Goal: Contribute content

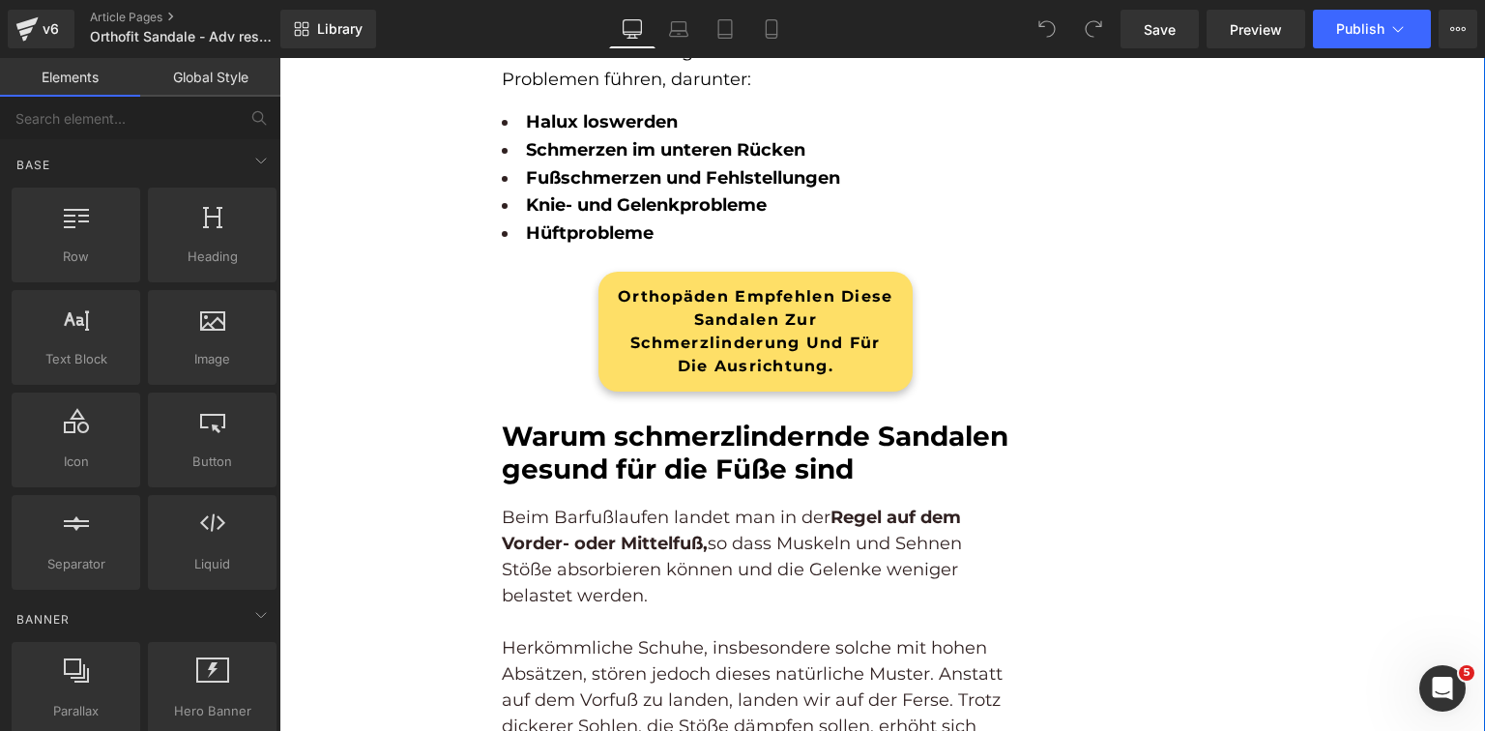
scroll to position [2552, 0]
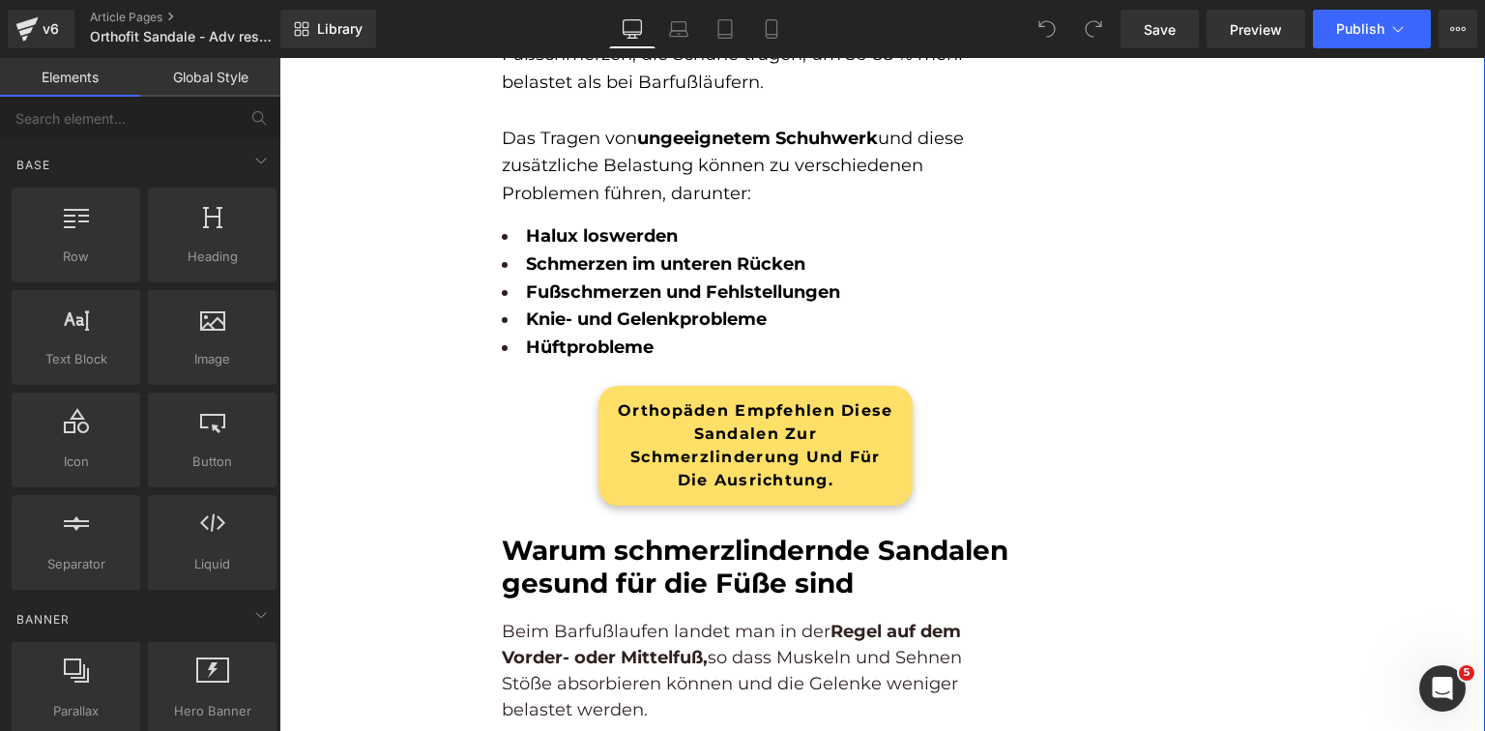
click at [762, 450] on div "Orthopäden empfehlen diese Sandalen zur Schmerzlinderung und für die Ausrichtun…" at bounding box center [755, 446] width 314 height 120
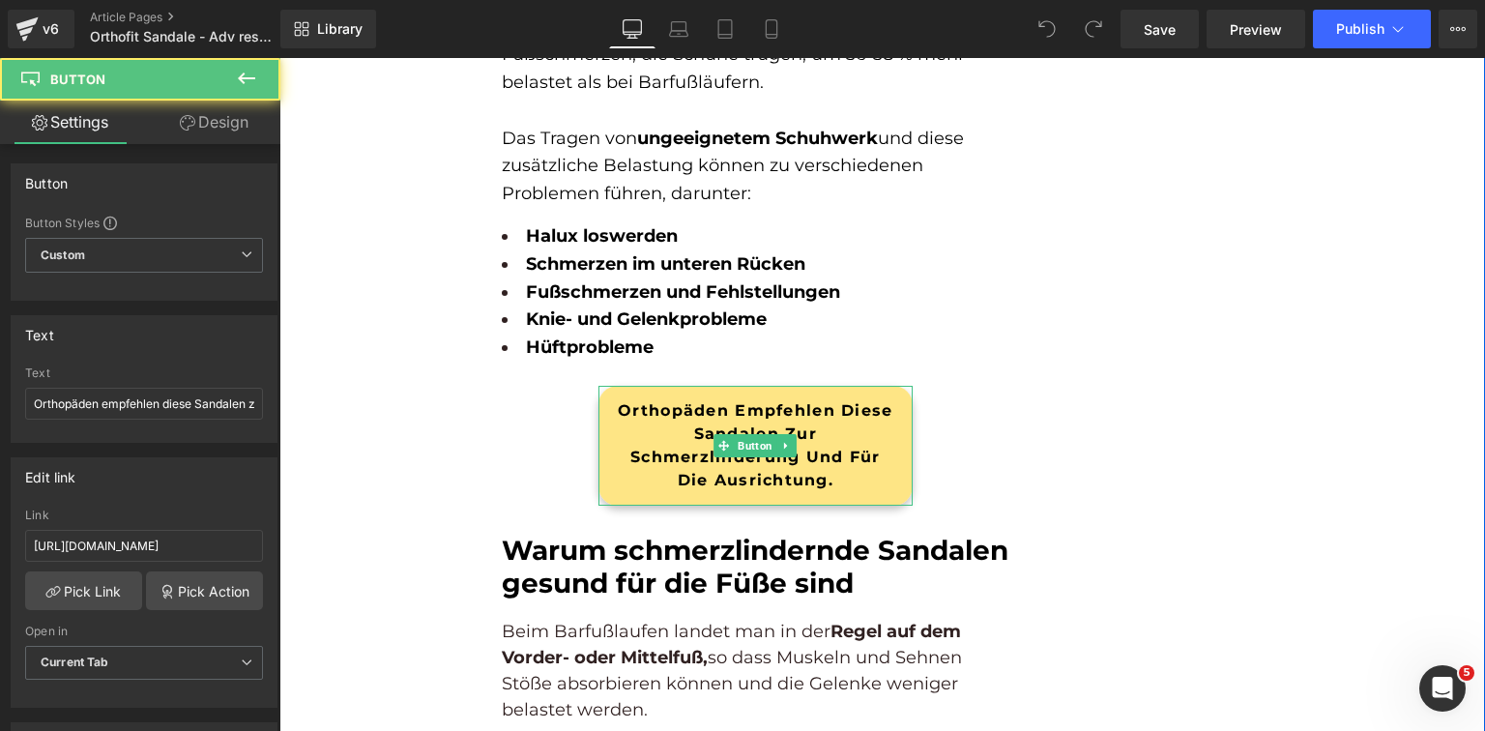
click at [813, 444] on span "Orthopäden empfehlen diese Sandalen zur Schmerzlinderung und für die Ausrichtun…" at bounding box center [755, 445] width 277 height 93
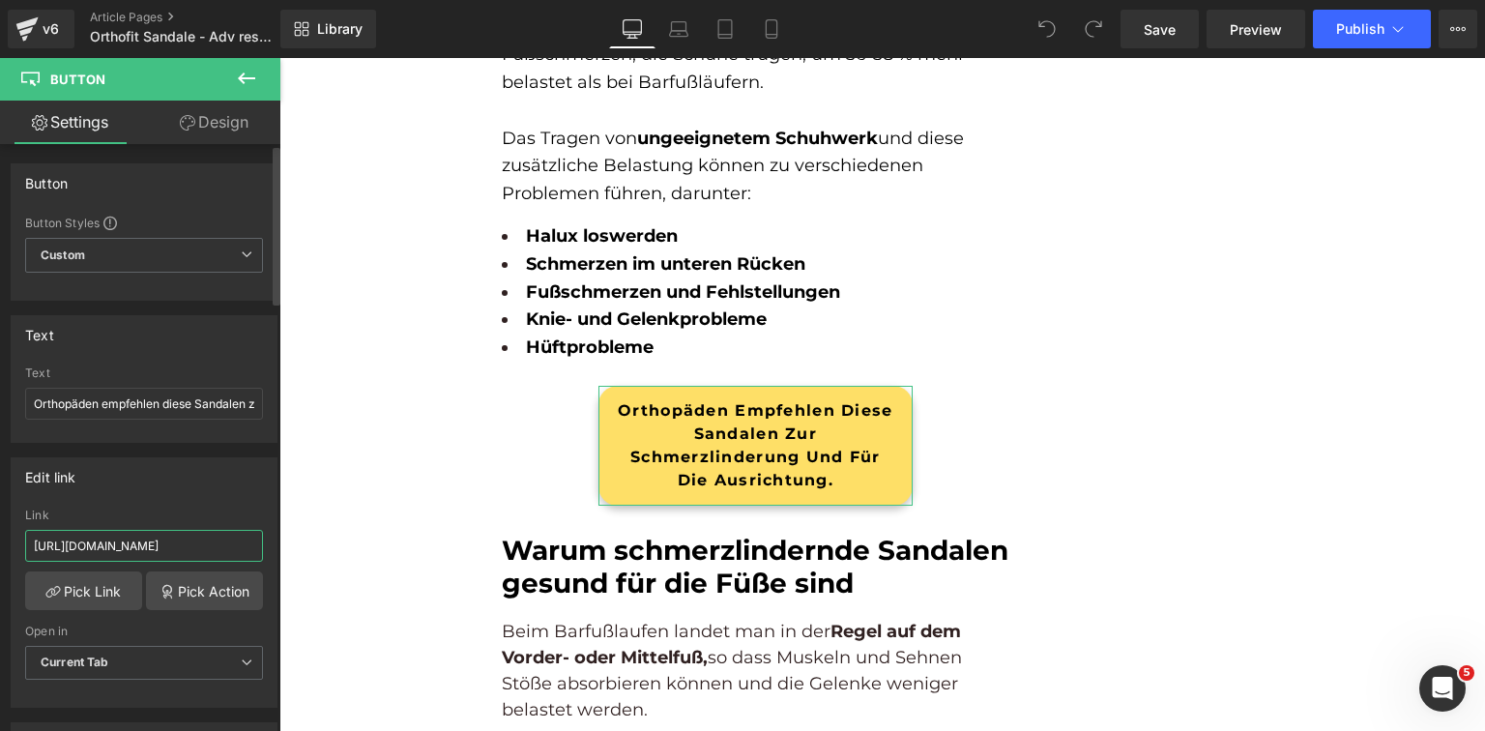
click at [116, 545] on input "[URL][DOMAIN_NAME]" at bounding box center [144, 546] width 238 height 32
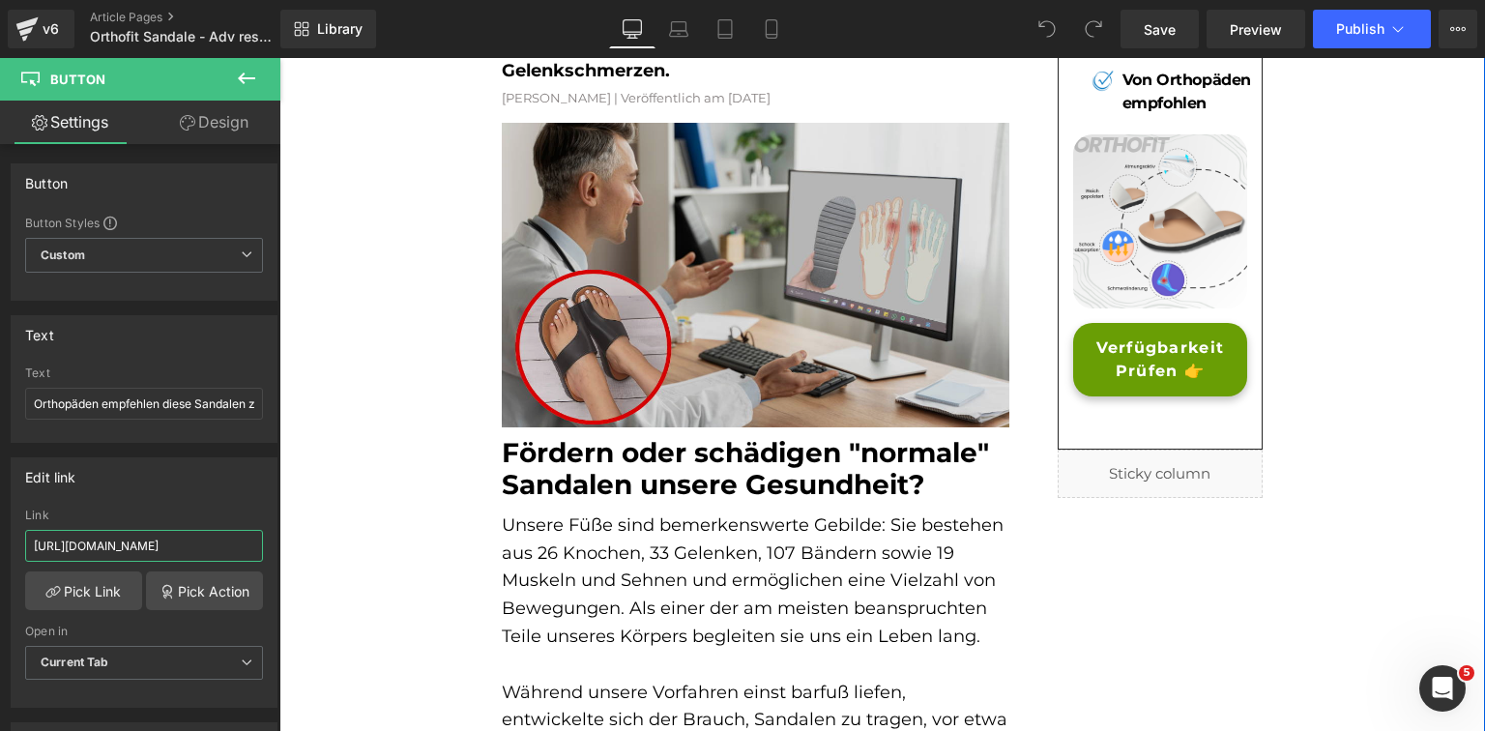
scroll to position [155, 0]
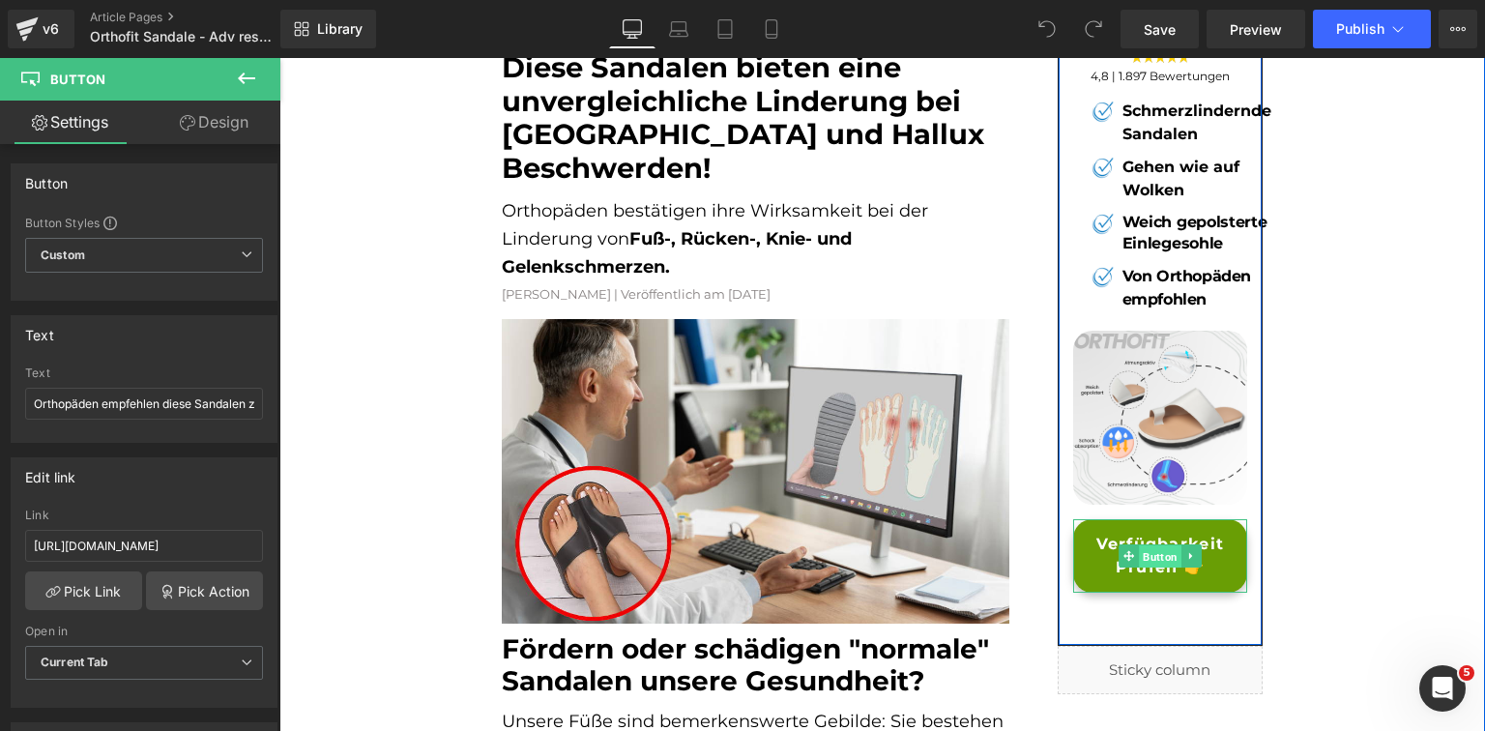
click at [1166, 556] on span "Button" at bounding box center [1160, 556] width 43 height 23
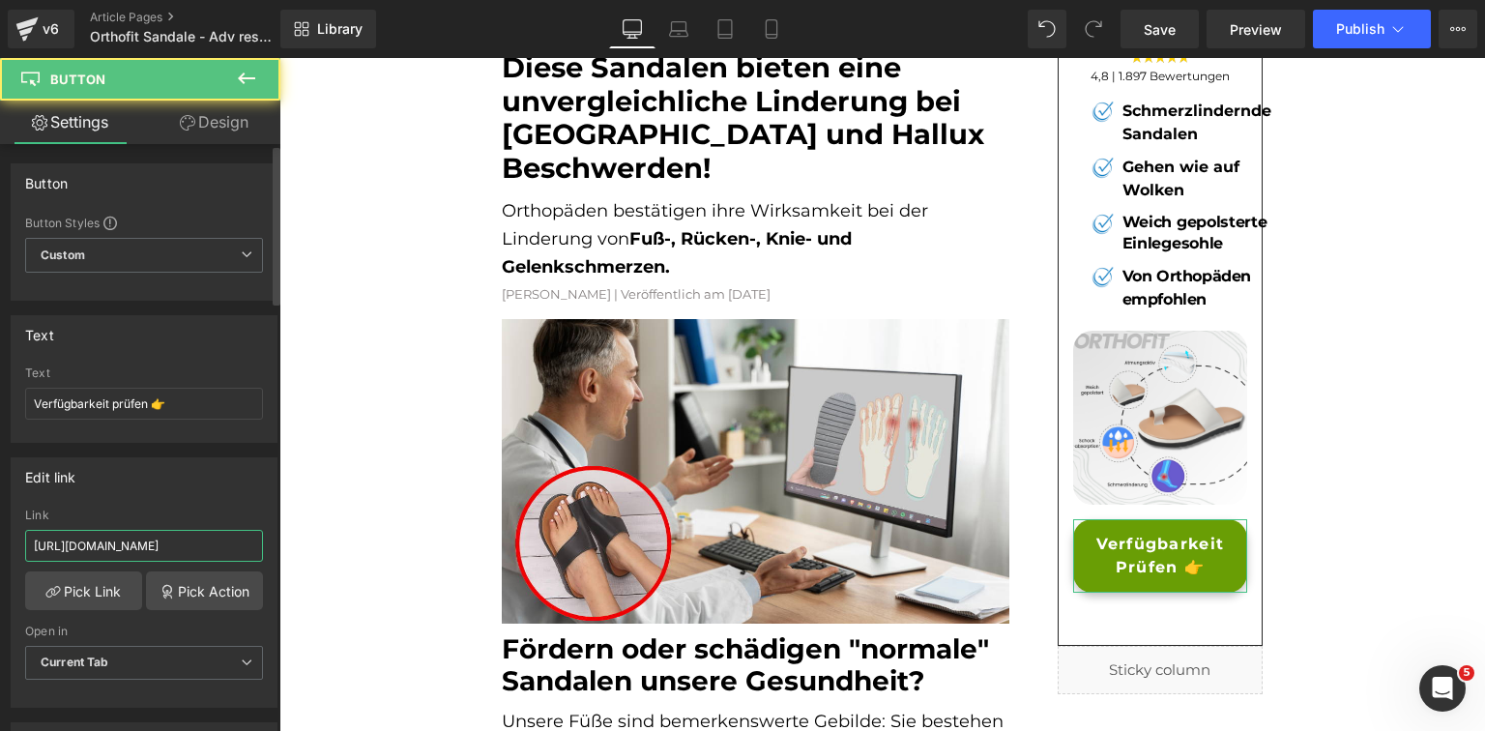
click at [205, 537] on input "[URL][DOMAIN_NAME]" at bounding box center [144, 546] width 238 height 32
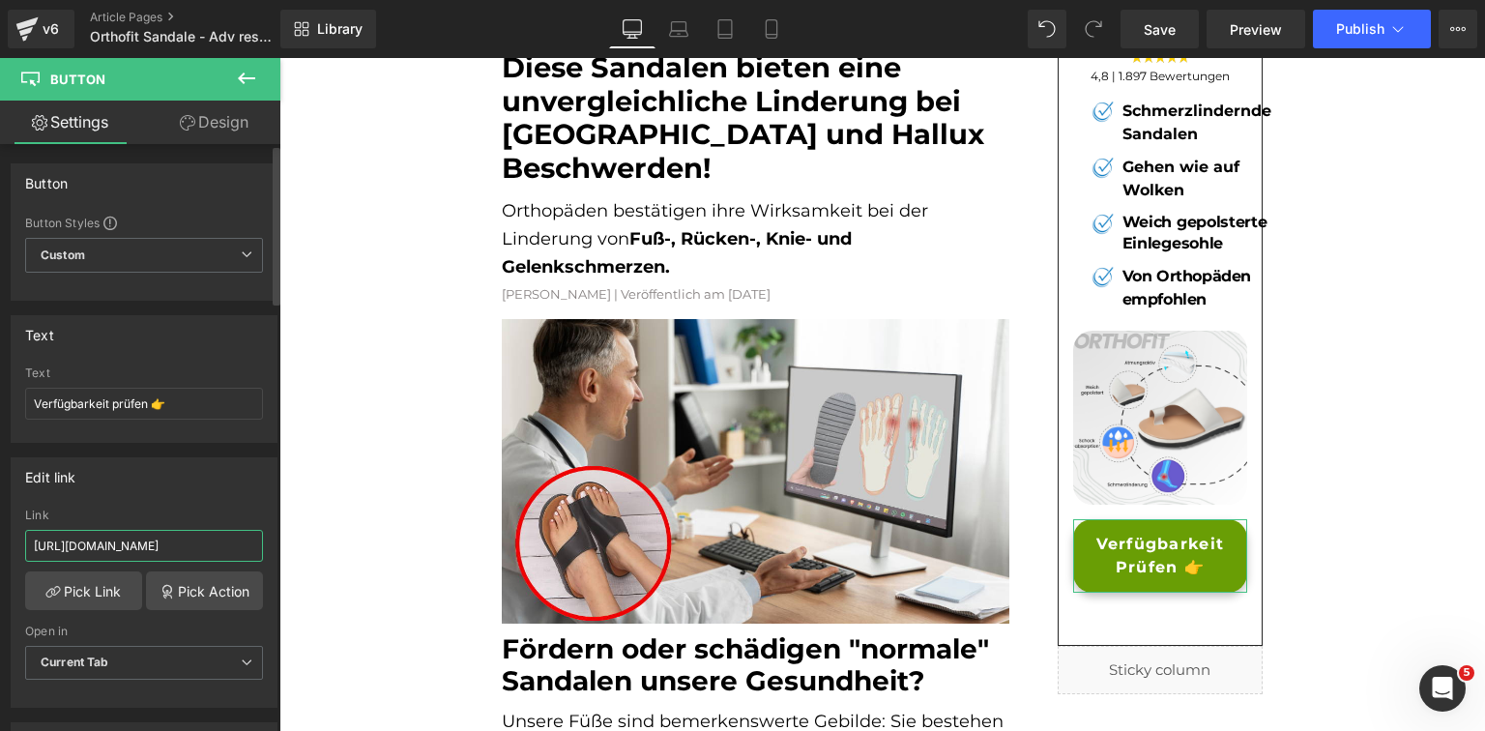
click at [205, 537] on input "[URL][DOMAIN_NAME]" at bounding box center [144, 546] width 238 height 32
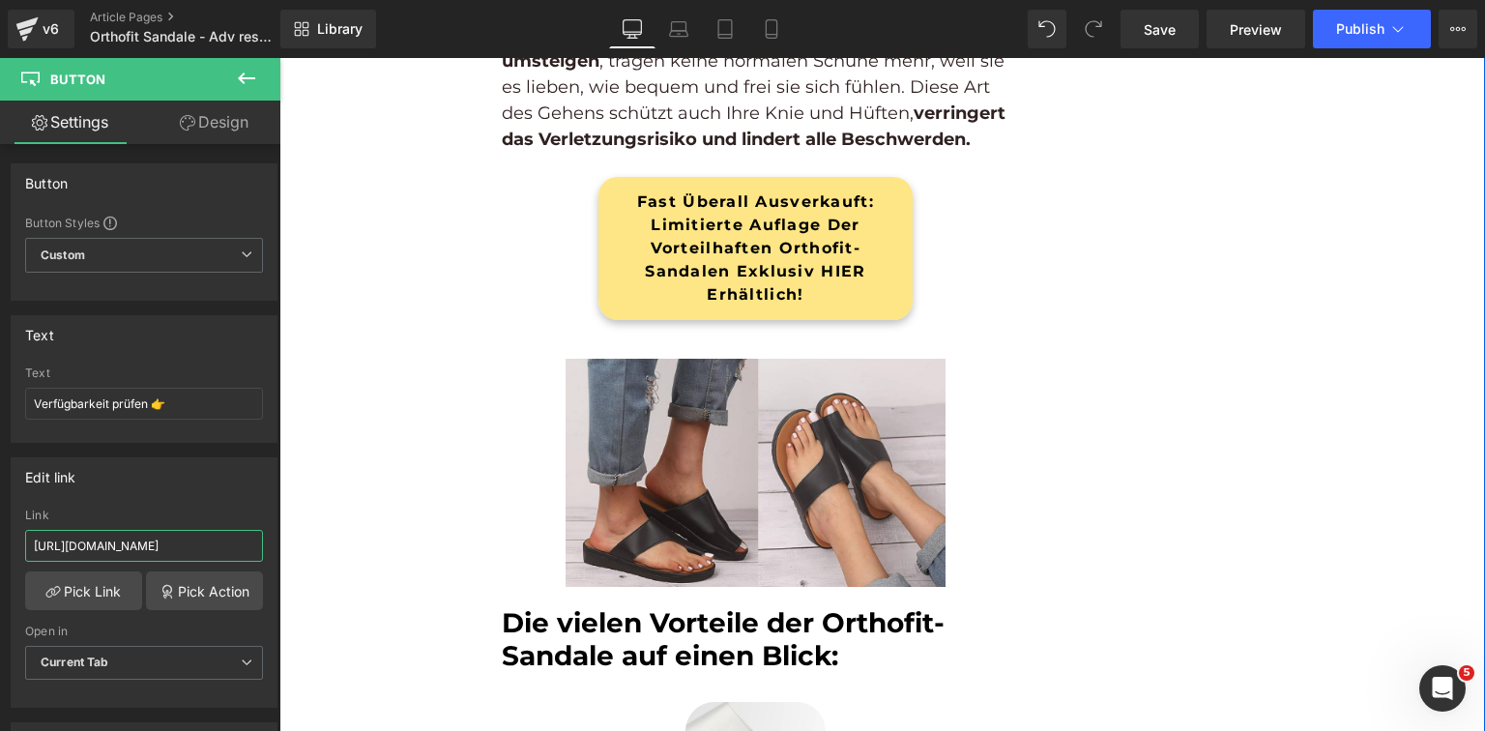
scroll to position [5259, 0]
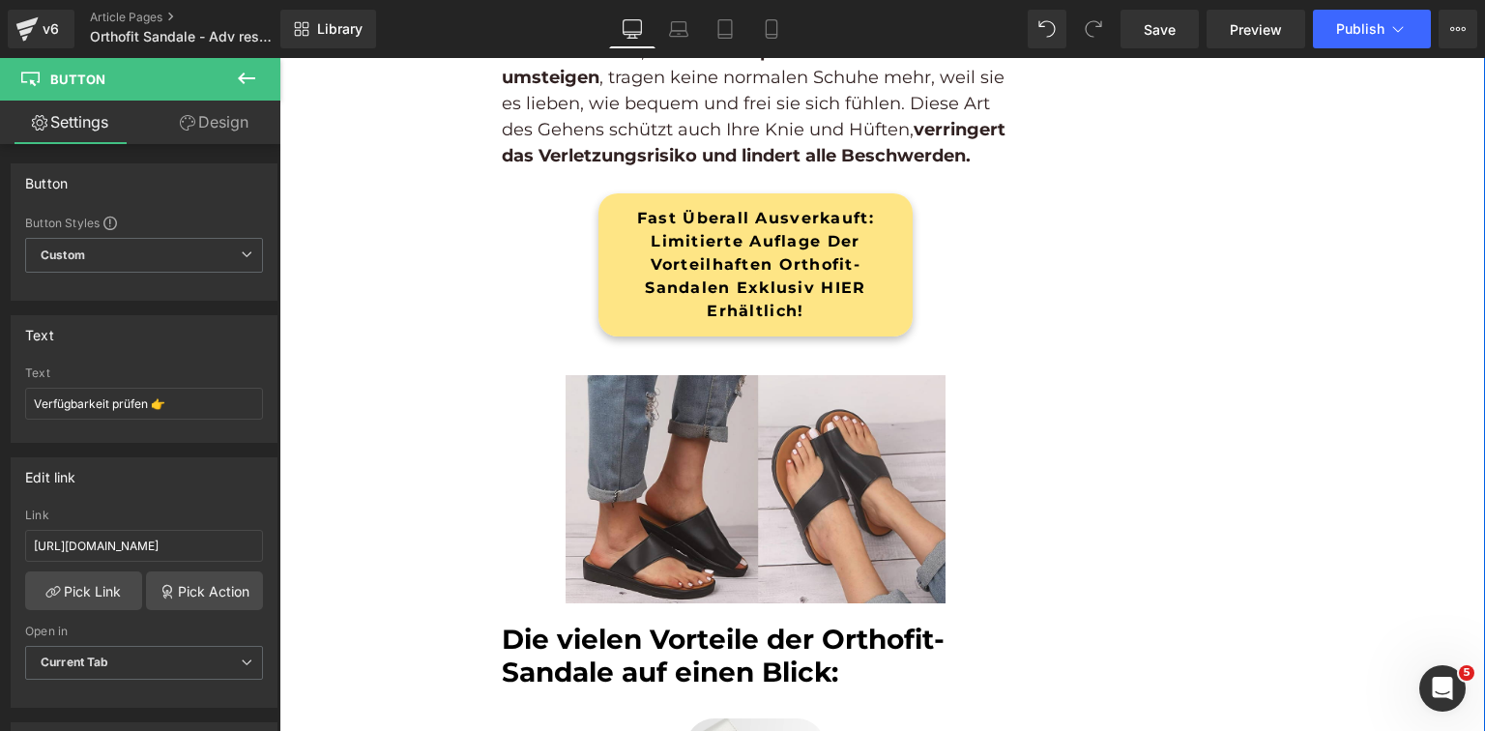
click at [713, 269] on div "Fast überall ausverkauft: Limitierte Auflage der vorteilhaften Orthofit-Sandale…" at bounding box center [755, 264] width 314 height 143
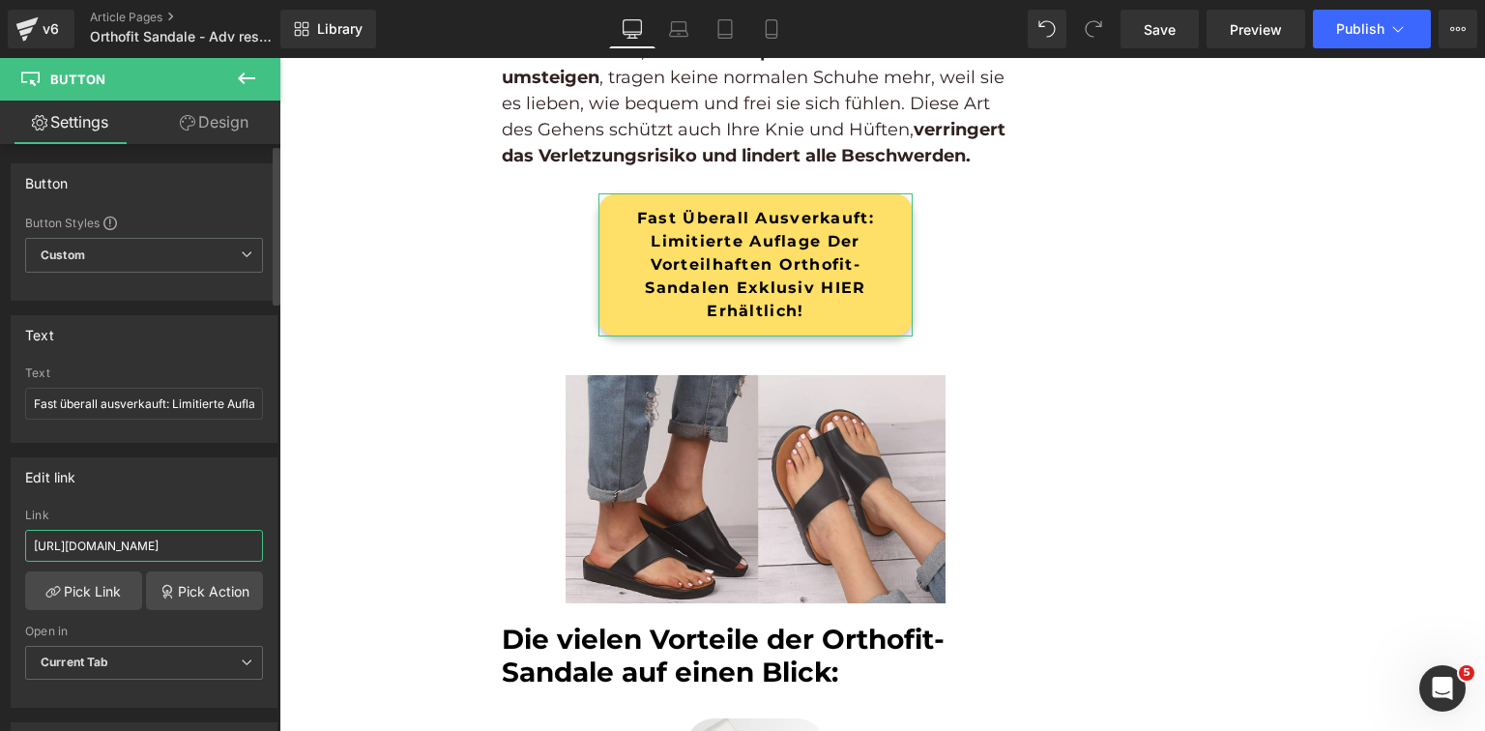
click at [156, 543] on input "[URL][DOMAIN_NAME]" at bounding box center [144, 546] width 238 height 32
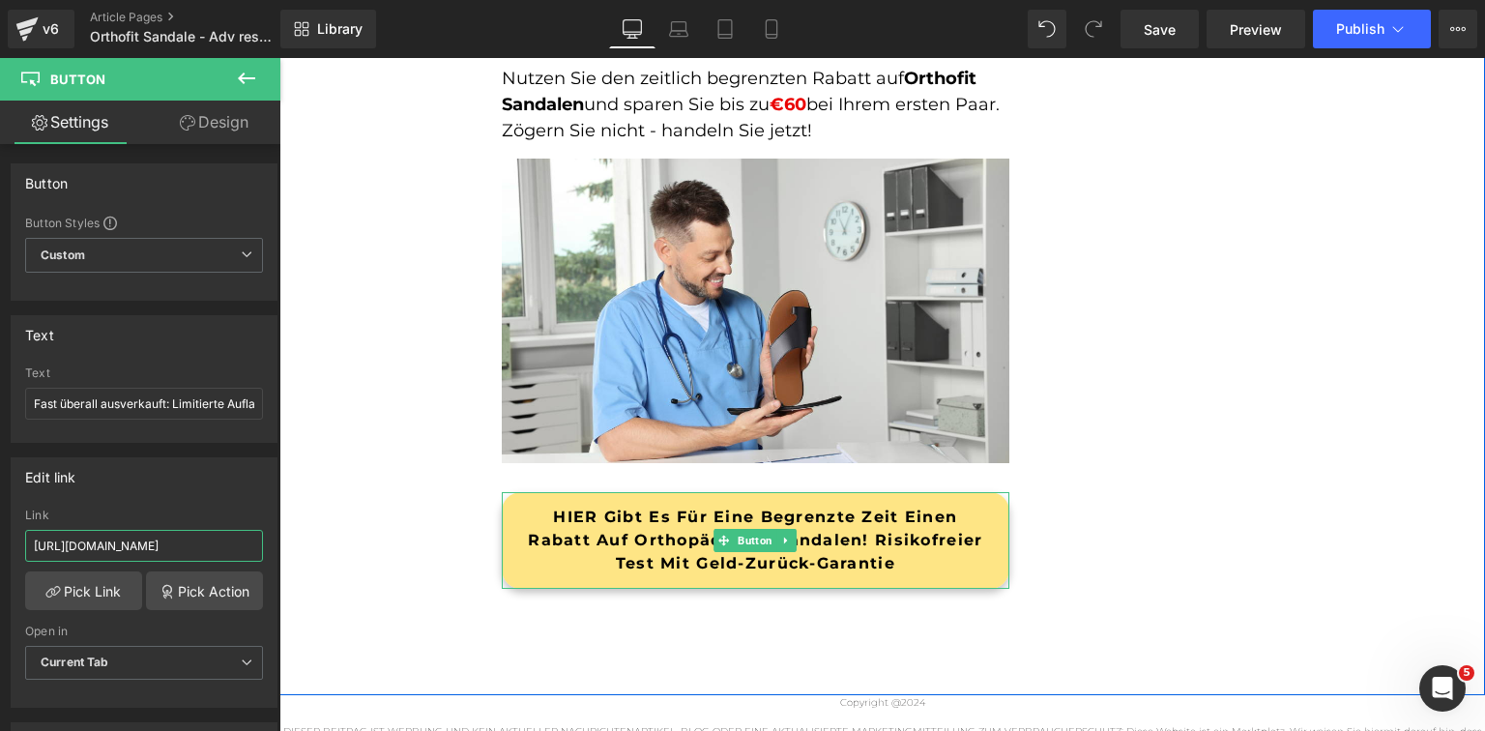
scroll to position [6883, 0]
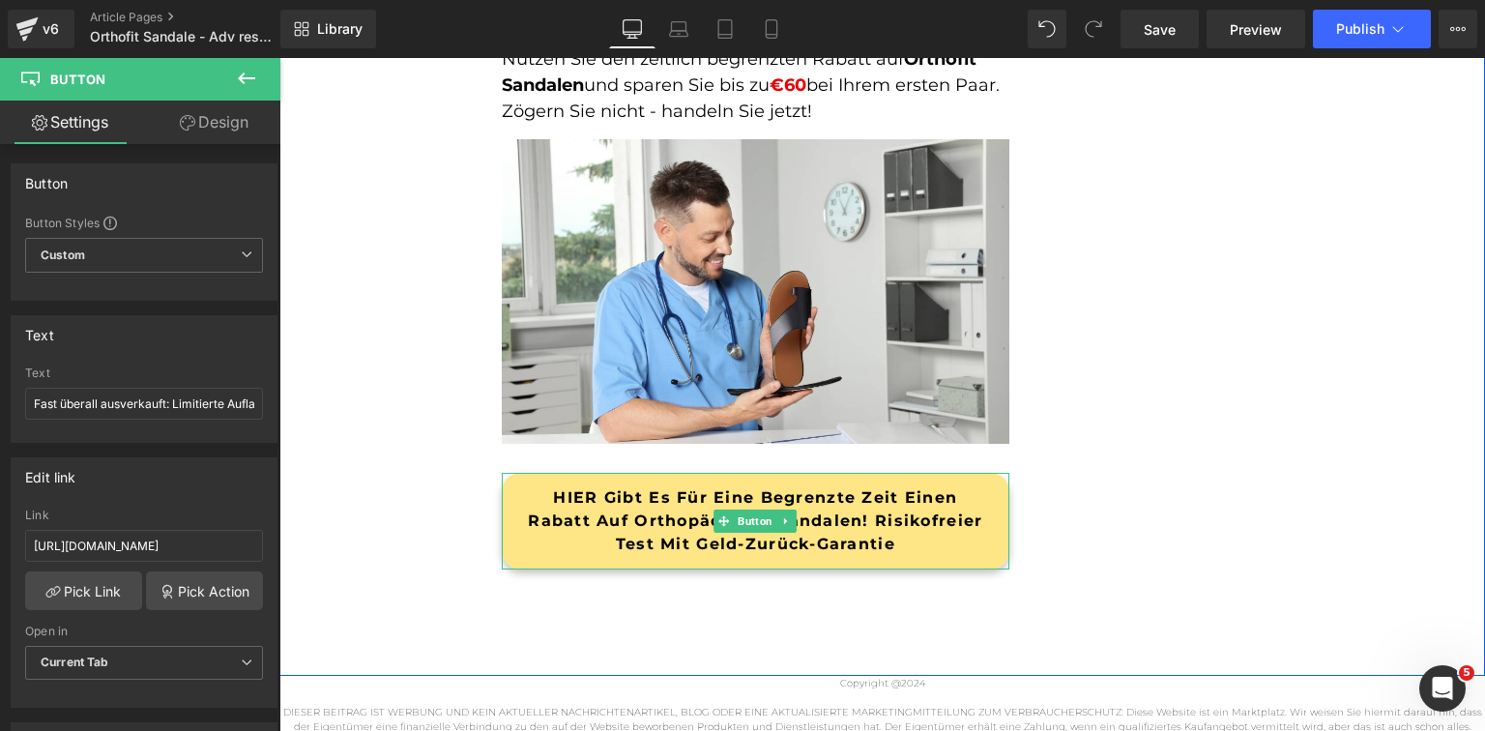
click at [796, 518] on span "HIER gibt es für eine begrenzte Zeit einen Rabatt auf orthopädische Sandalen! R…" at bounding box center [755, 521] width 471 height 70
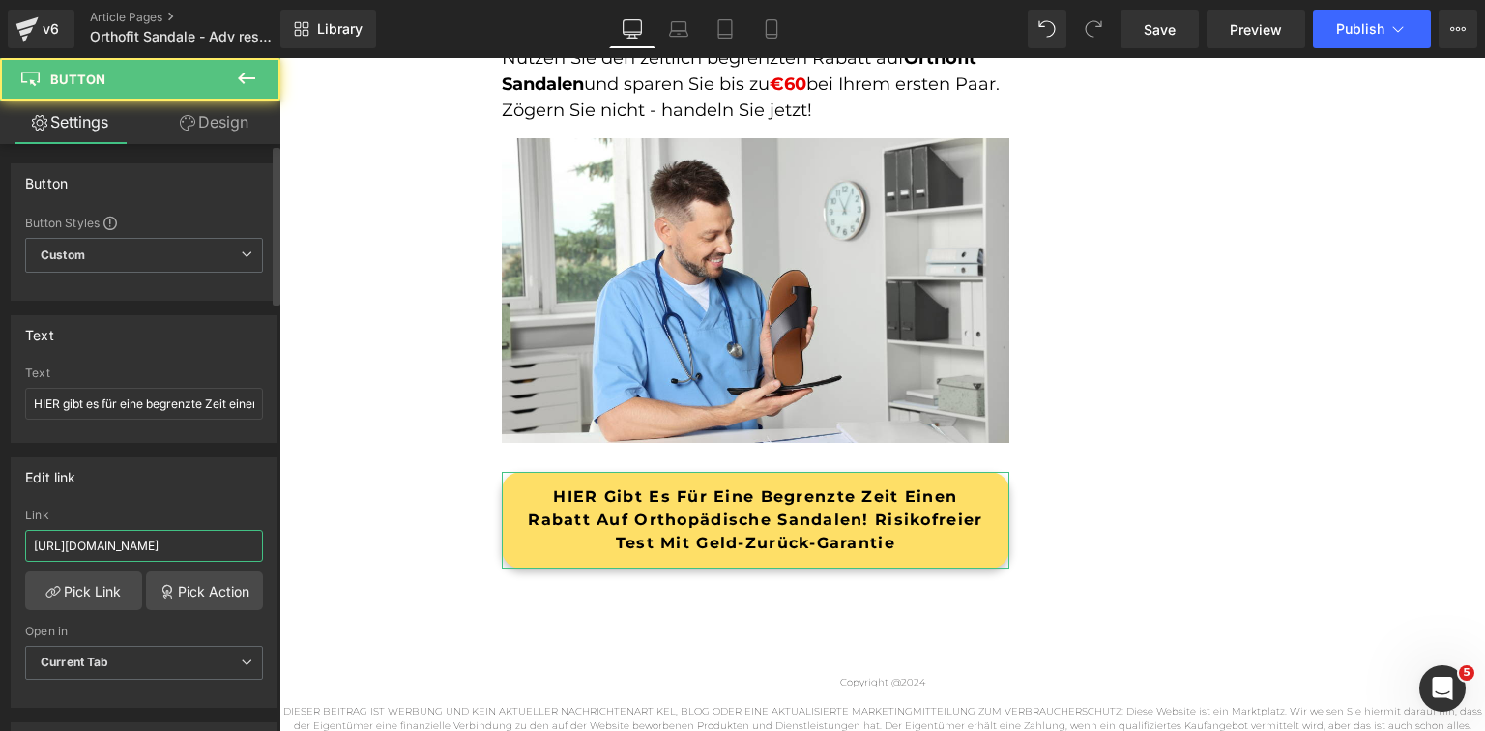
click at [183, 552] on input "[URL][DOMAIN_NAME]" at bounding box center [144, 546] width 238 height 32
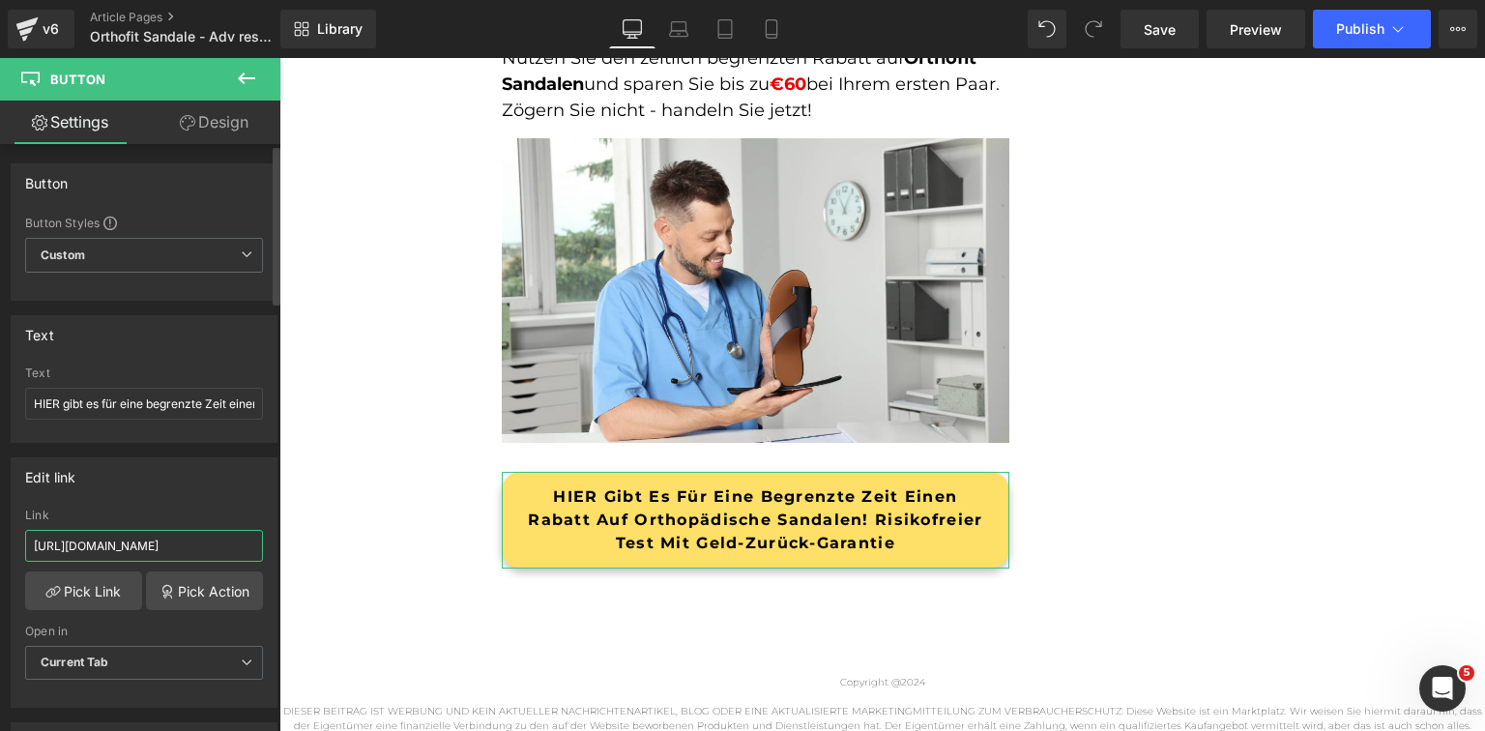
click at [183, 552] on input "[URL][DOMAIN_NAME]" at bounding box center [144, 546] width 238 height 32
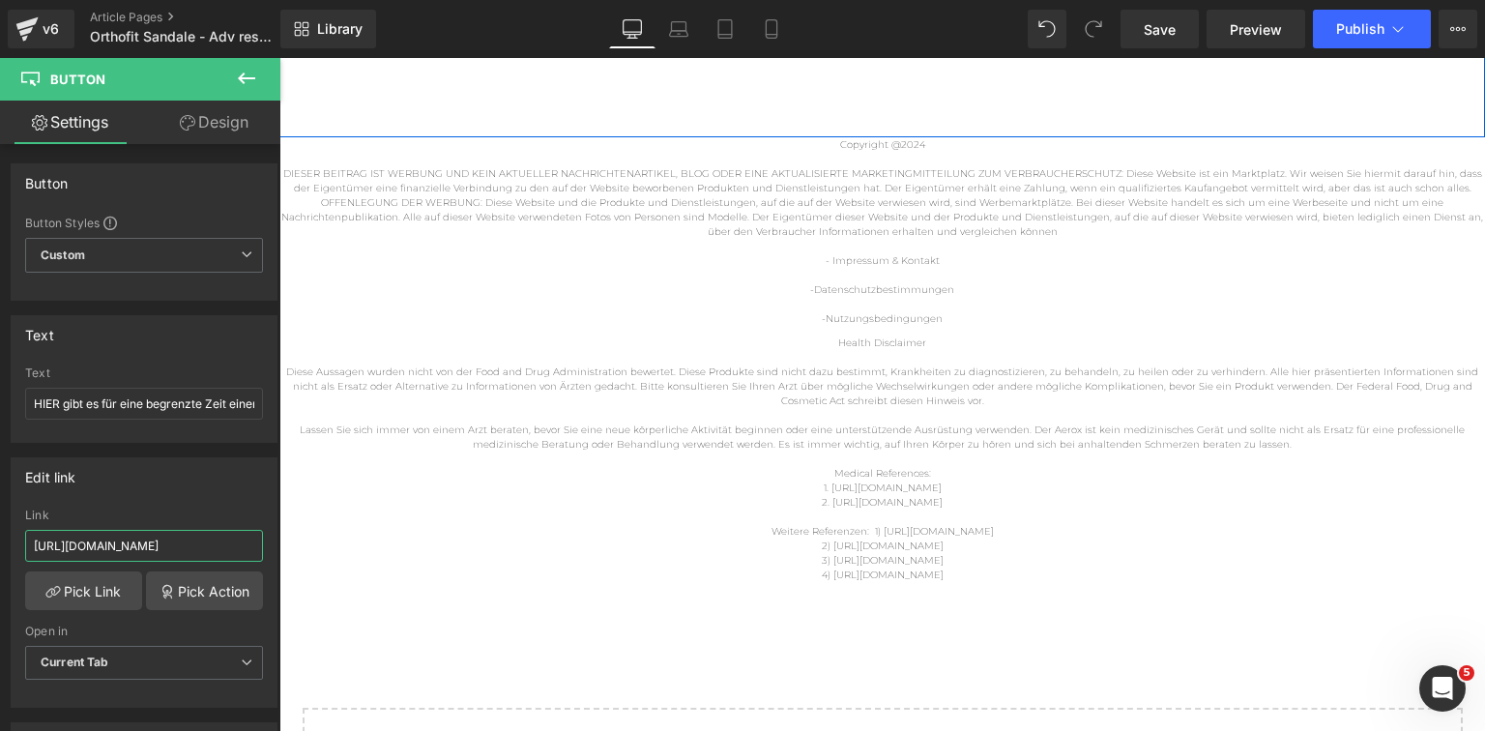
scroll to position [7424, 0]
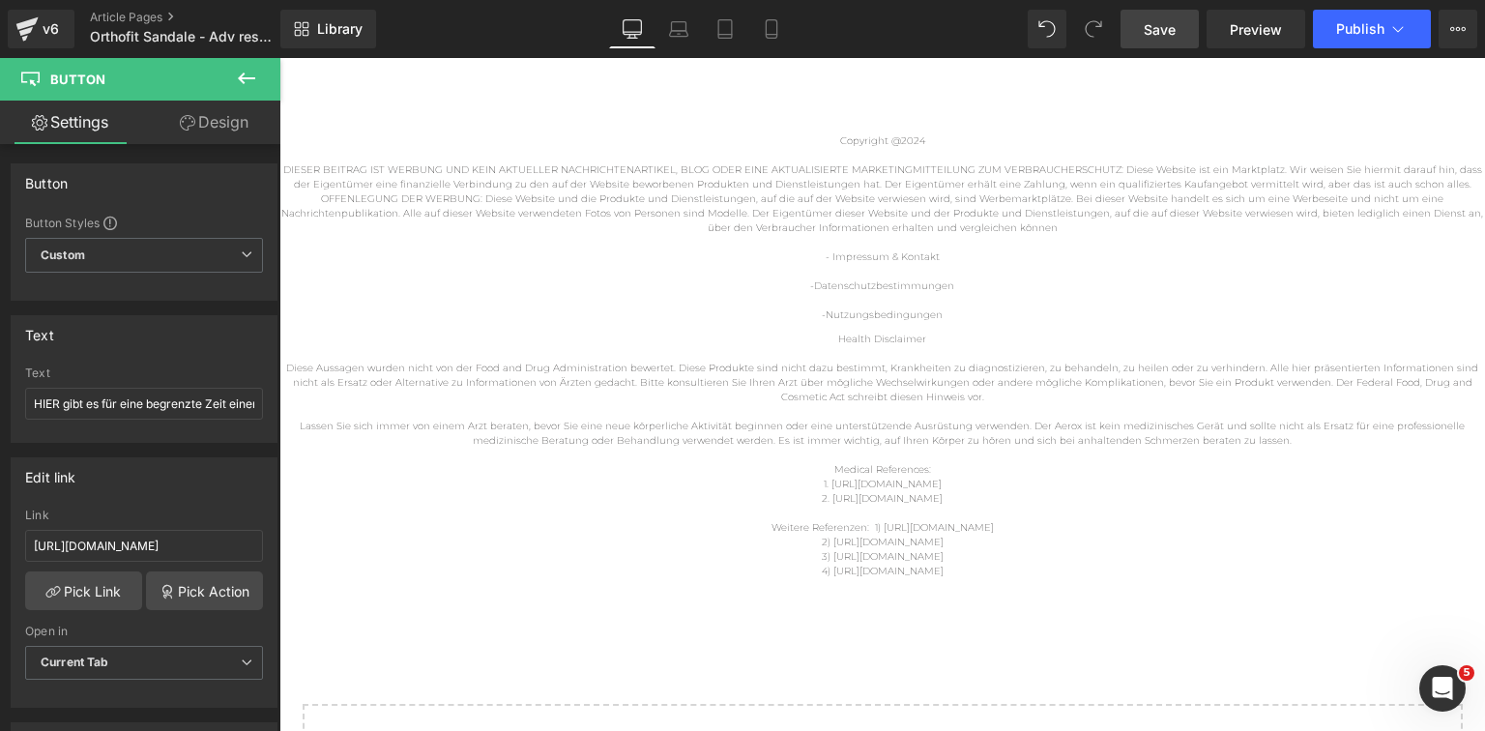
click at [1152, 32] on span "Save" at bounding box center [1160, 29] width 32 height 20
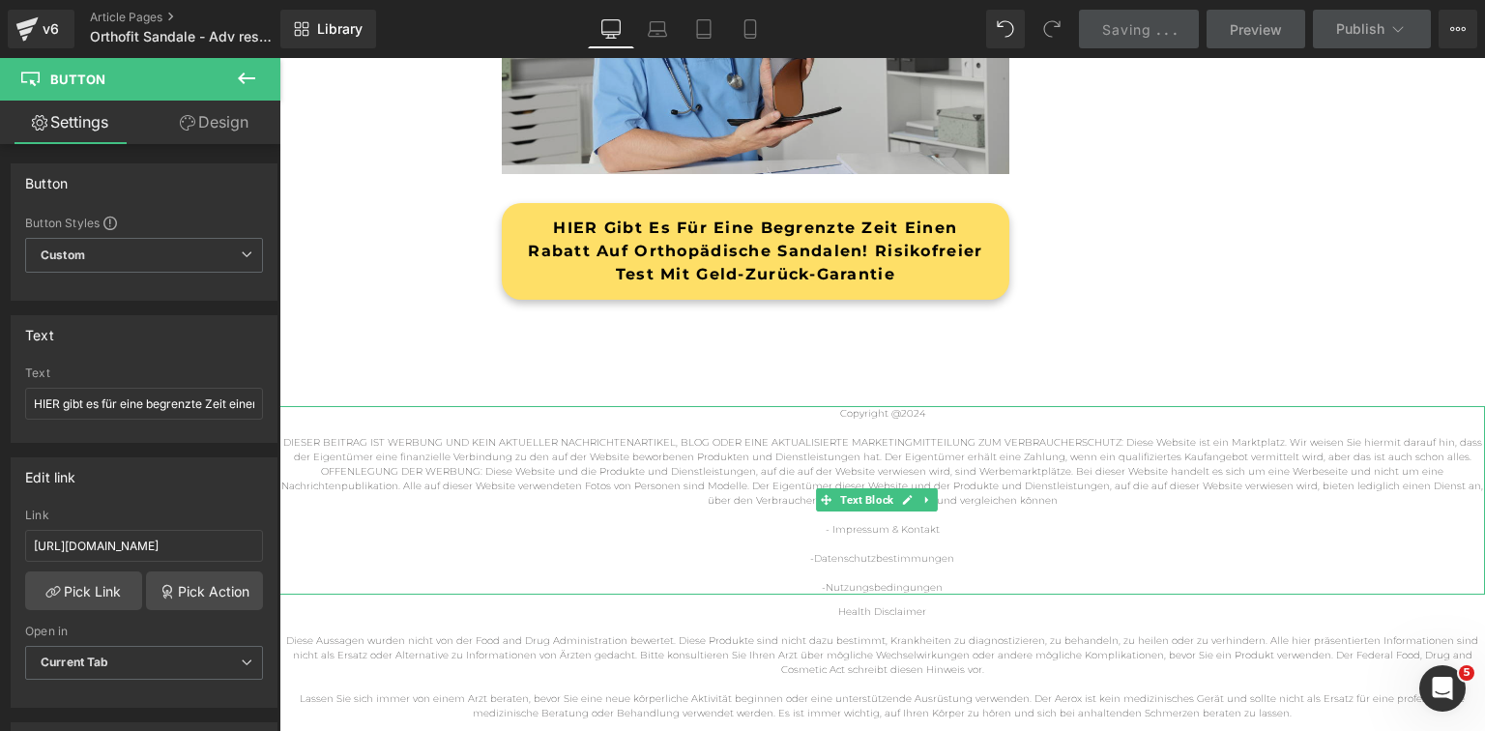
scroll to position [7115, 0]
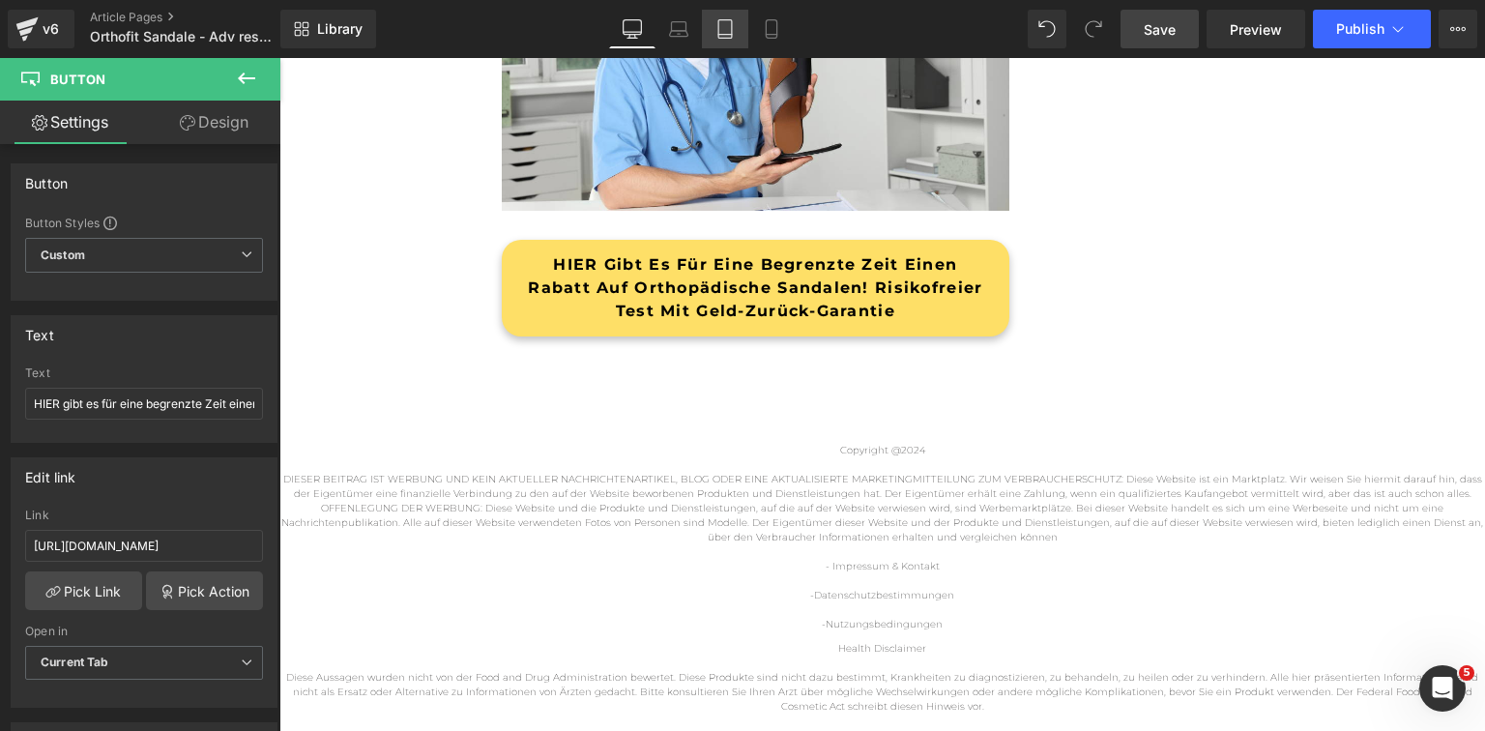
click at [719, 32] on icon at bounding box center [724, 28] width 19 height 19
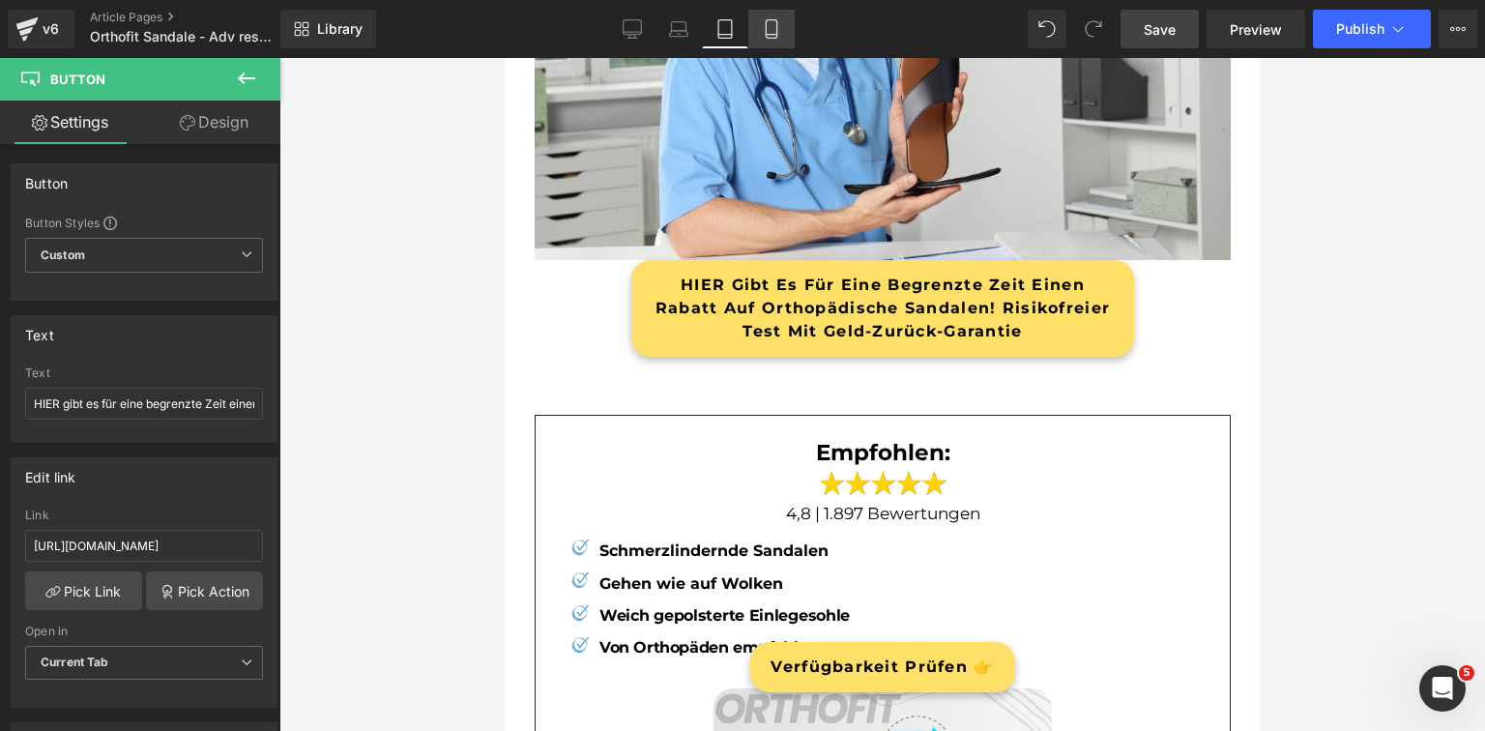
click at [762, 33] on icon at bounding box center [771, 28] width 19 height 19
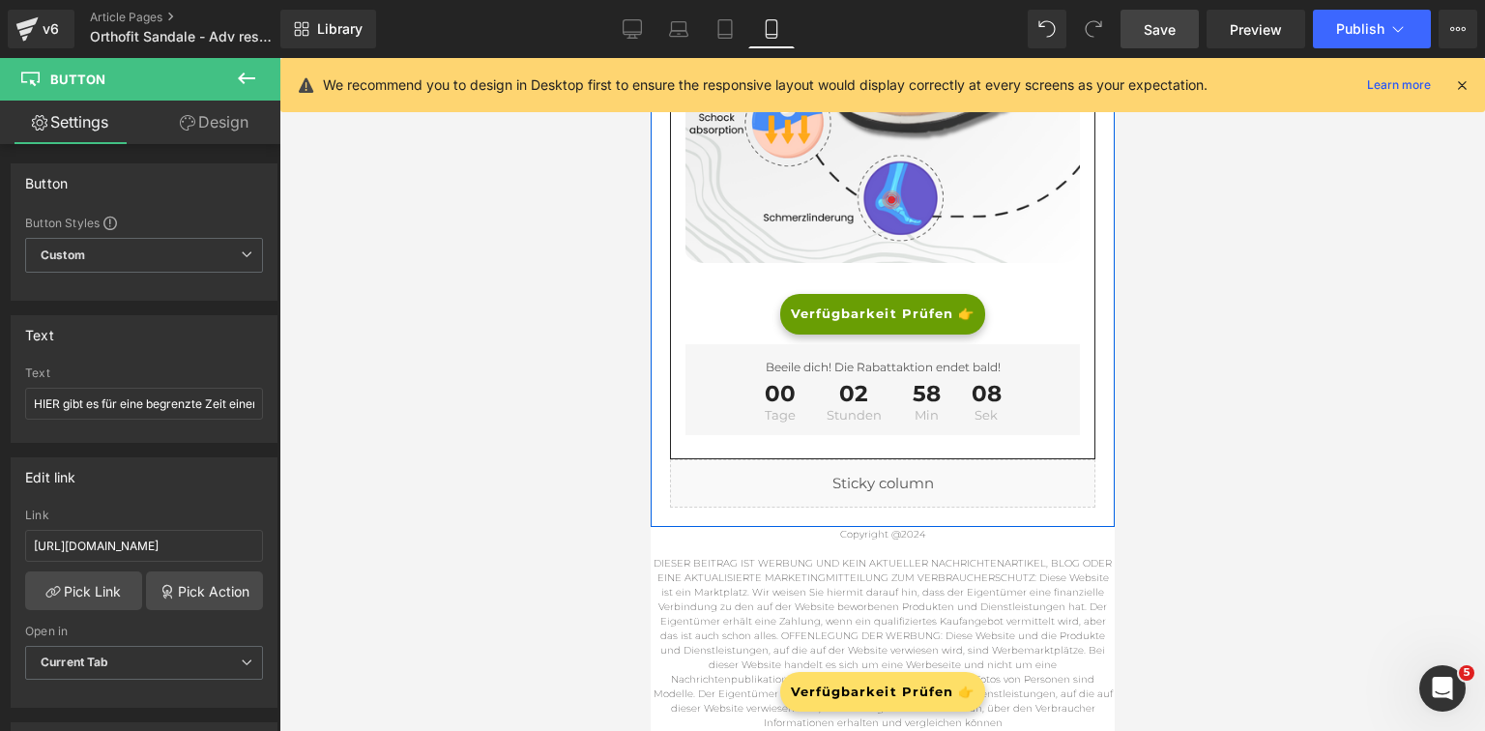
scroll to position [9201, 0]
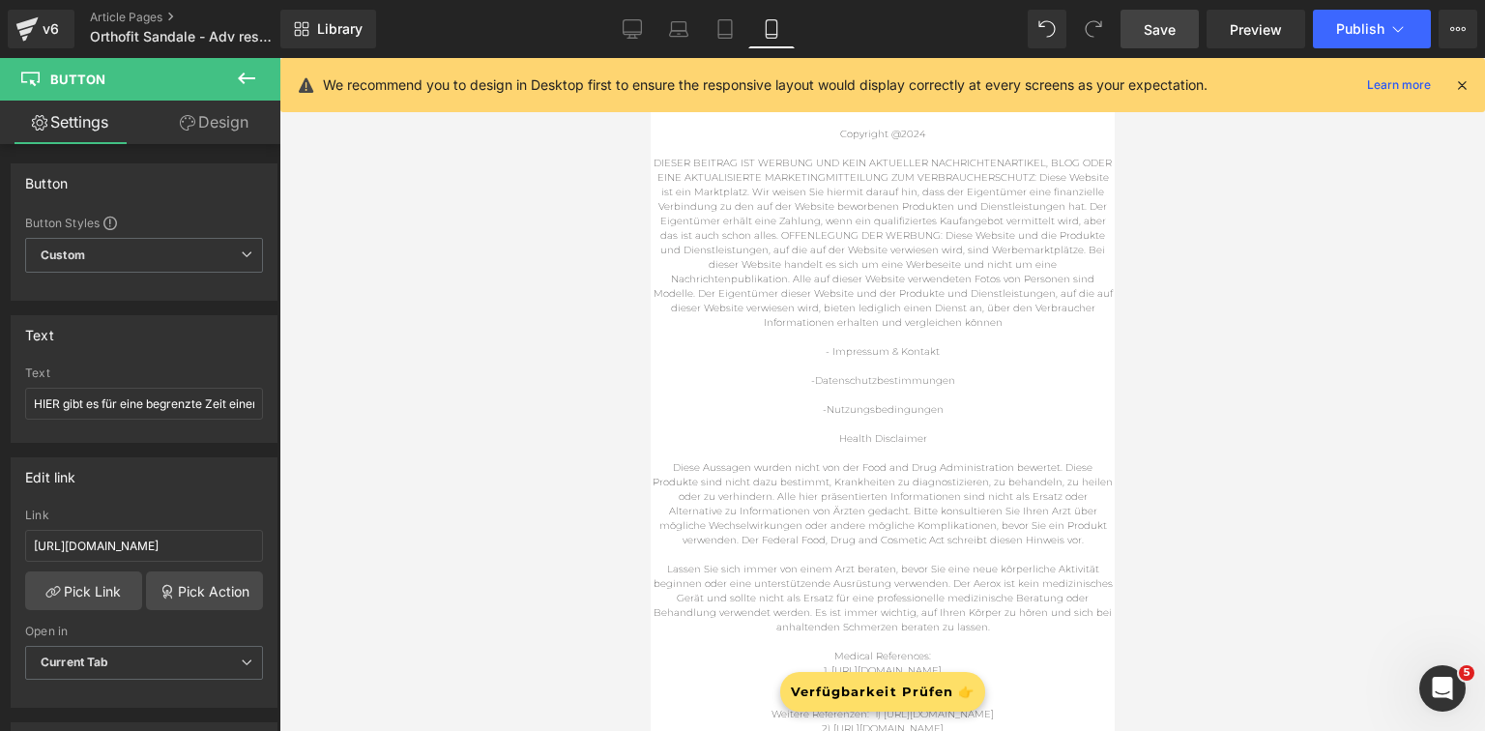
click at [893, 696] on span "Button" at bounding box center [881, 691] width 43 height 23
click at [163, 544] on input "[URL][DOMAIN_NAME]" at bounding box center [144, 546] width 238 height 32
click at [163, 543] on input "[URL][DOMAIN_NAME]" at bounding box center [144, 546] width 238 height 32
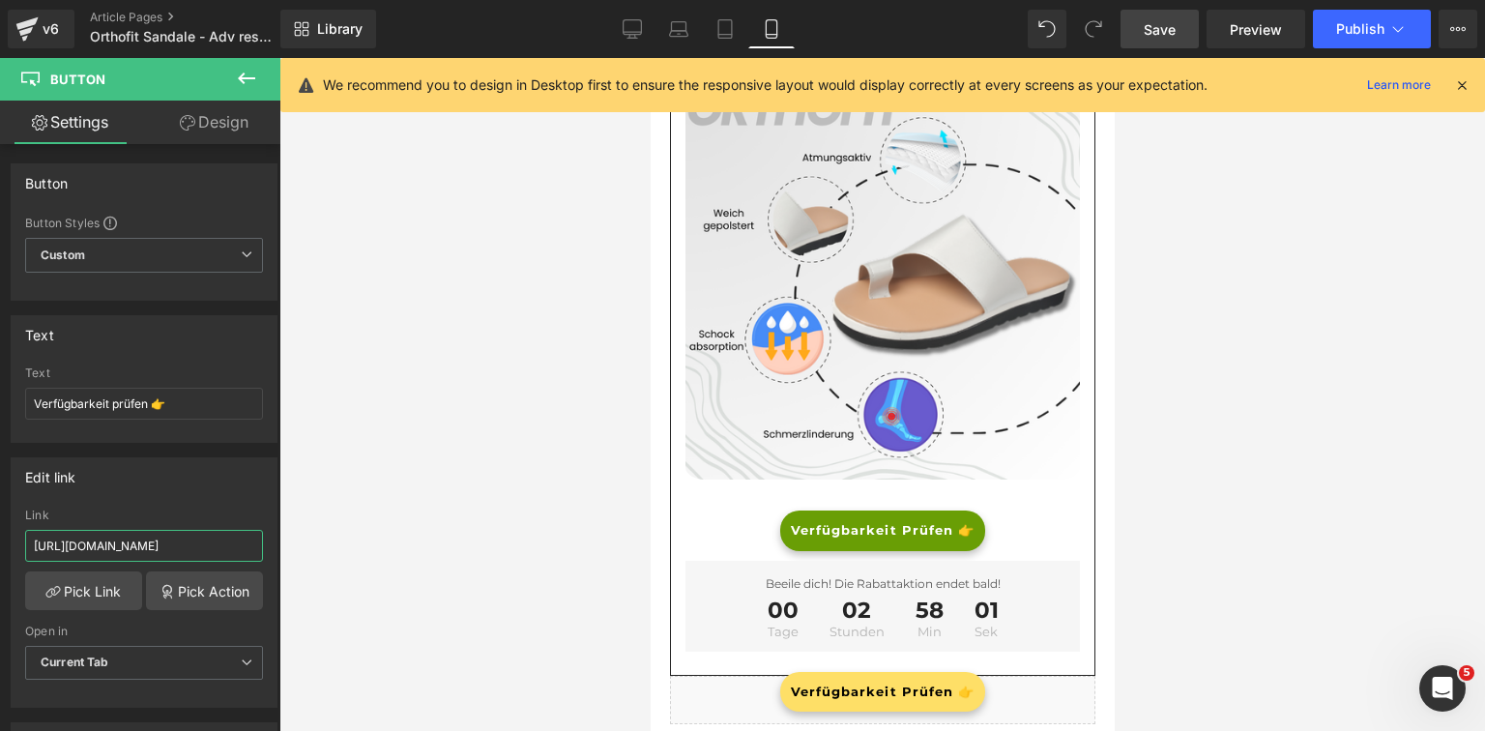
scroll to position [8582, 0]
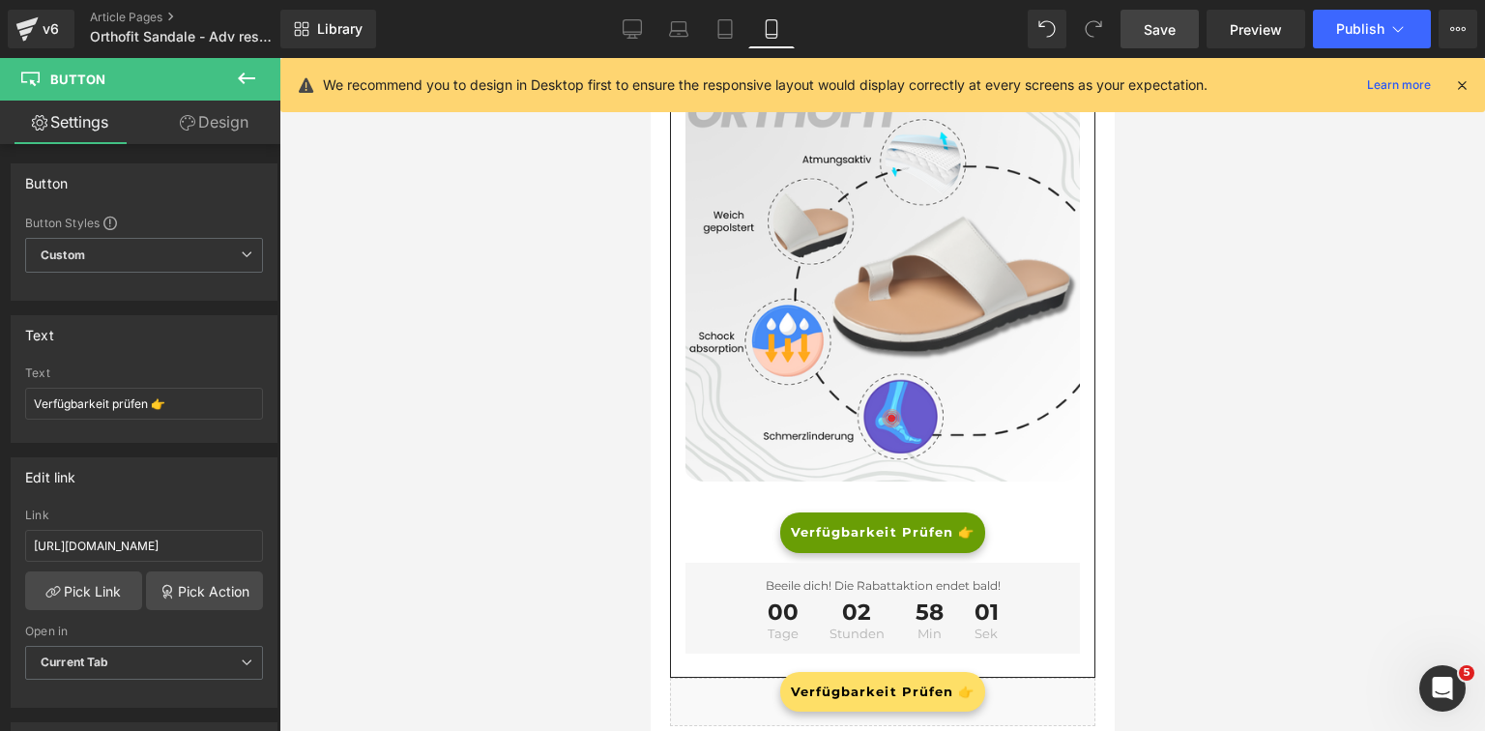
click at [821, 512] on link "Verfügbarkeit prüfen 👉" at bounding box center [881, 532] width 205 height 41
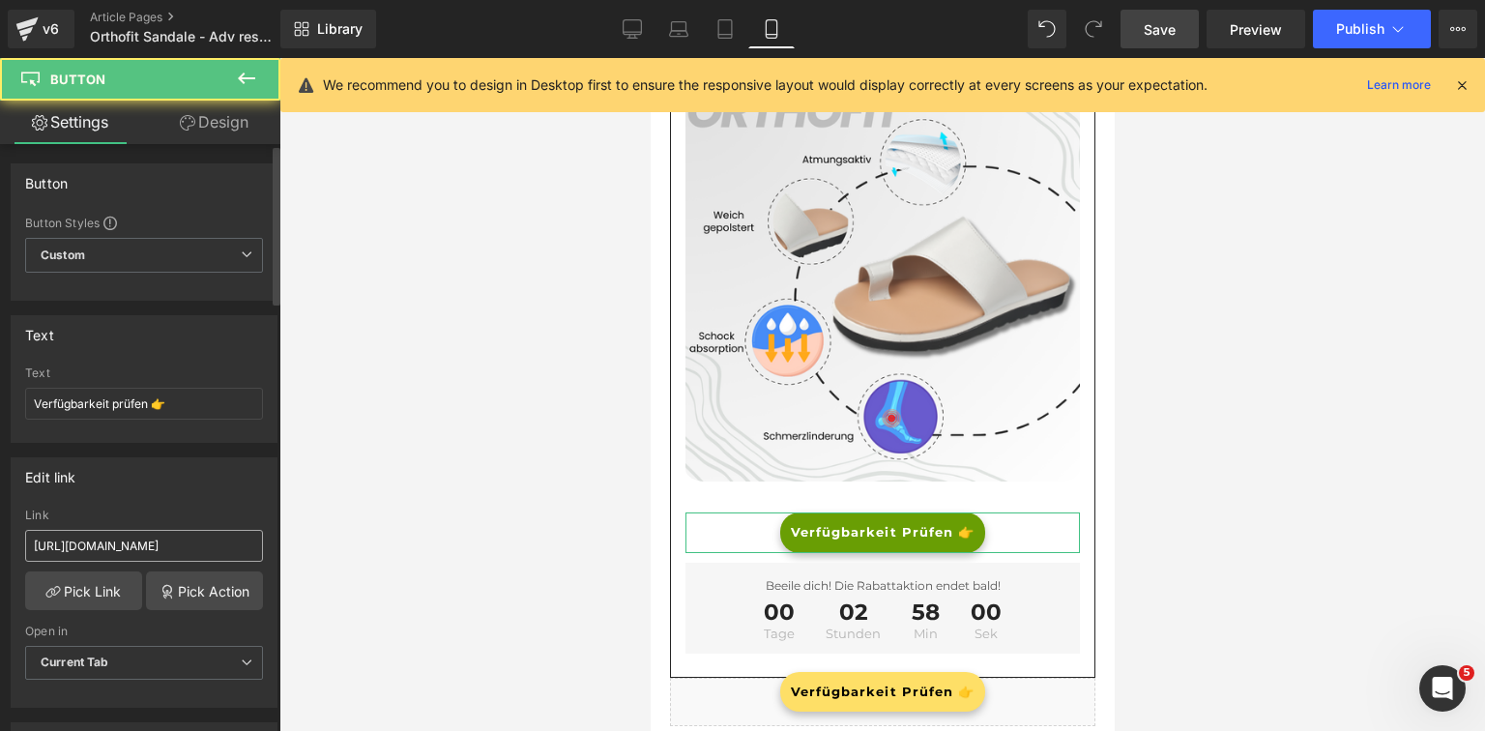
click at [165, 534] on input "[URL][DOMAIN_NAME]" at bounding box center [144, 546] width 238 height 32
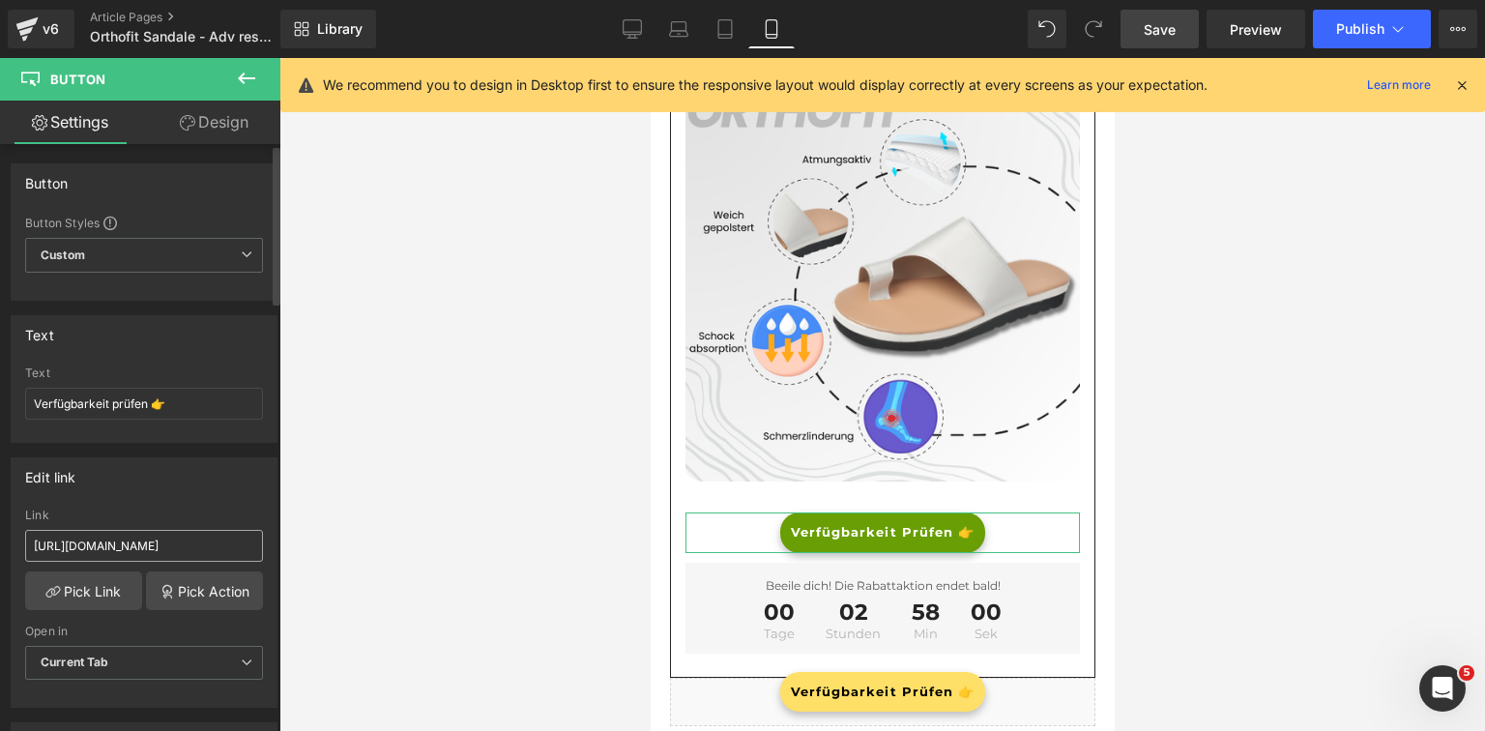
click at [165, 534] on input "[URL][DOMAIN_NAME]" at bounding box center [144, 546] width 238 height 32
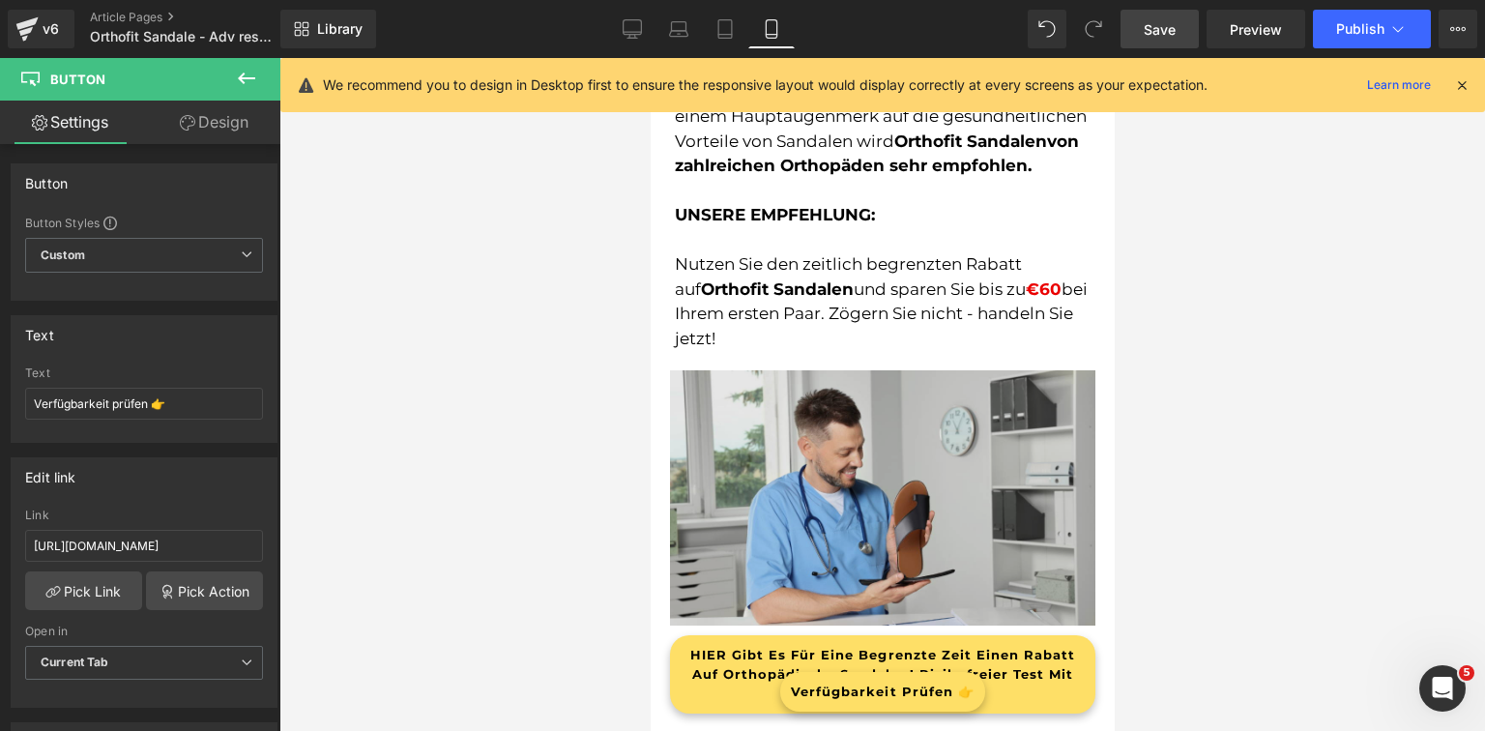
scroll to position [7654, 0]
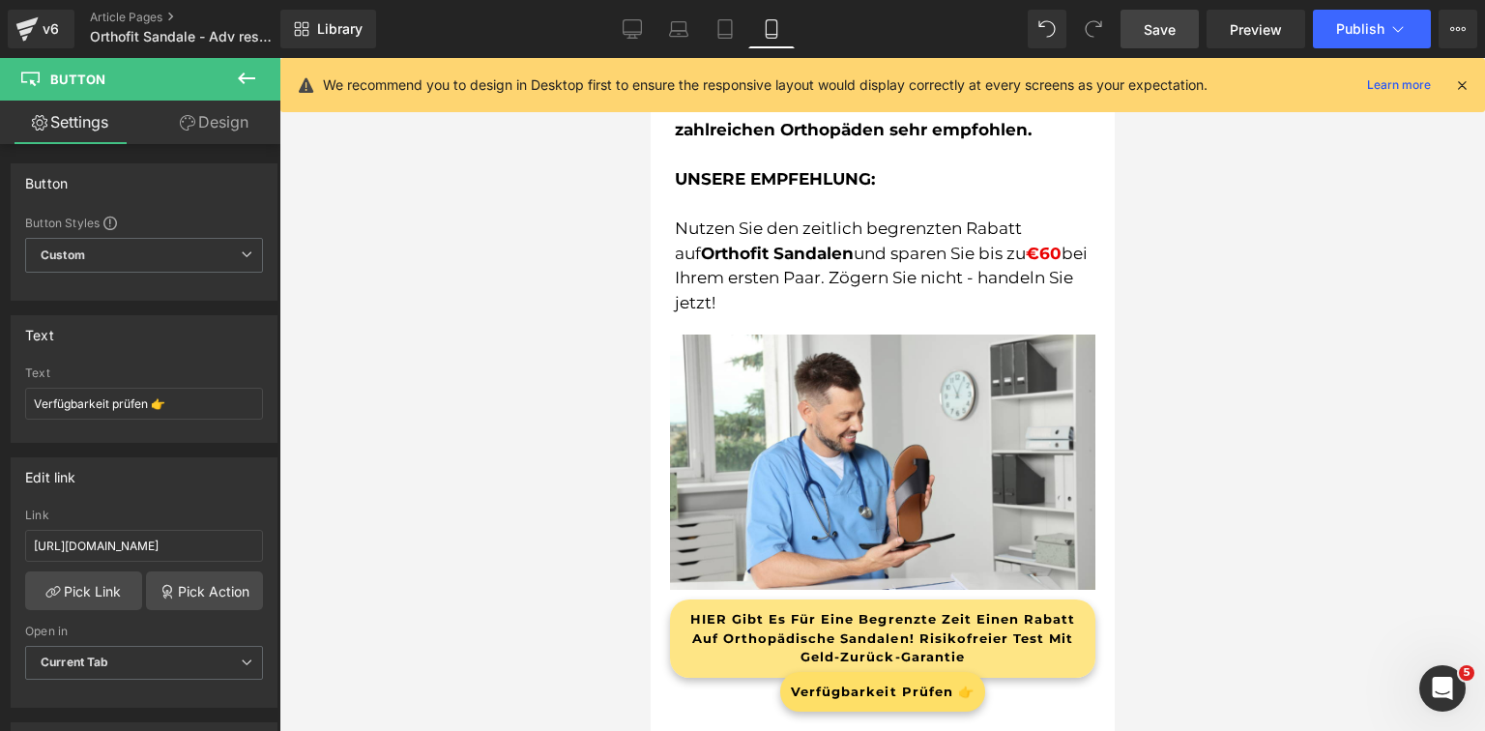
click at [768, 610] on span "HIER gibt es für eine begrenzte Zeit einen Rabatt auf orthopädische Sandalen! R…" at bounding box center [882, 638] width 404 height 57
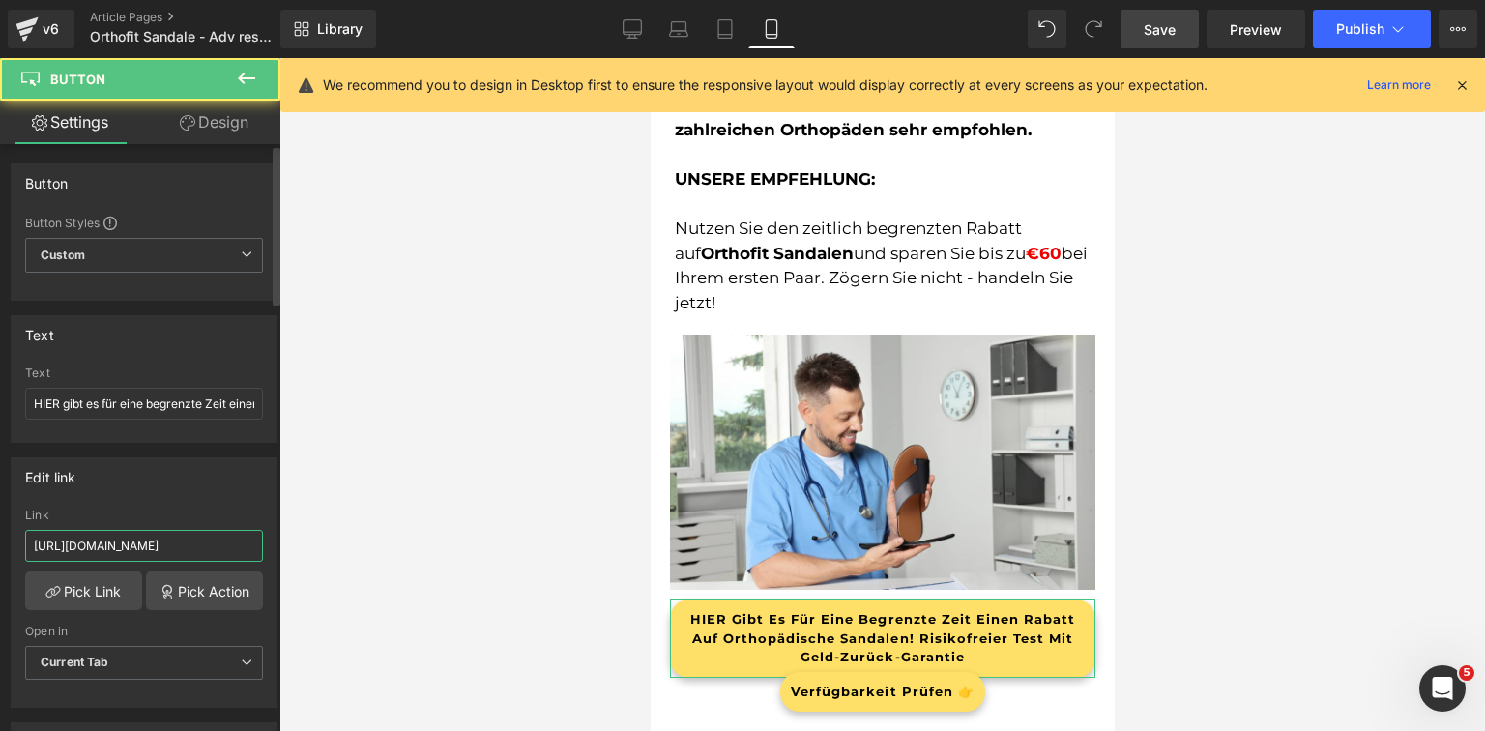
click at [186, 534] on input "[URL][DOMAIN_NAME]" at bounding box center [144, 546] width 238 height 32
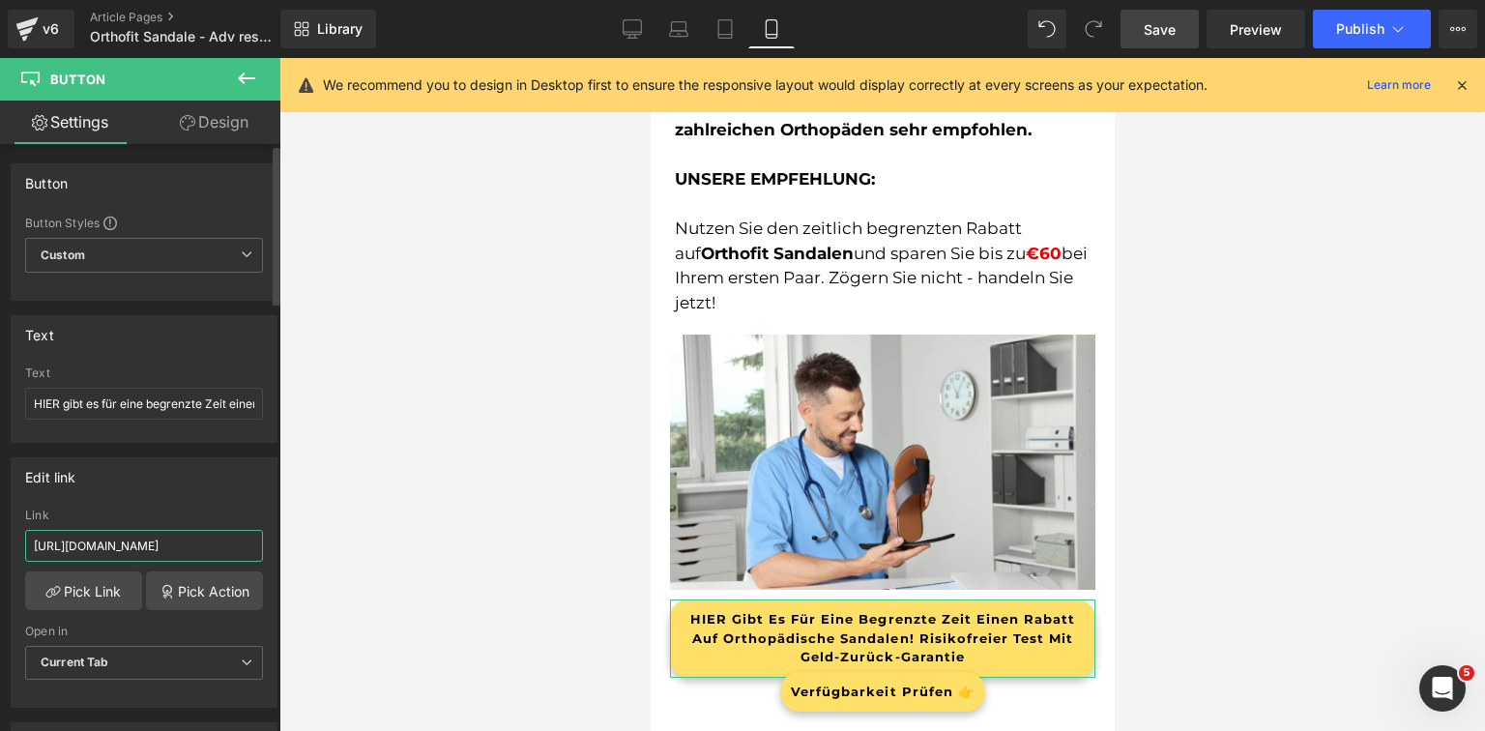
click at [186, 534] on input "[URL][DOMAIN_NAME]" at bounding box center [144, 546] width 238 height 32
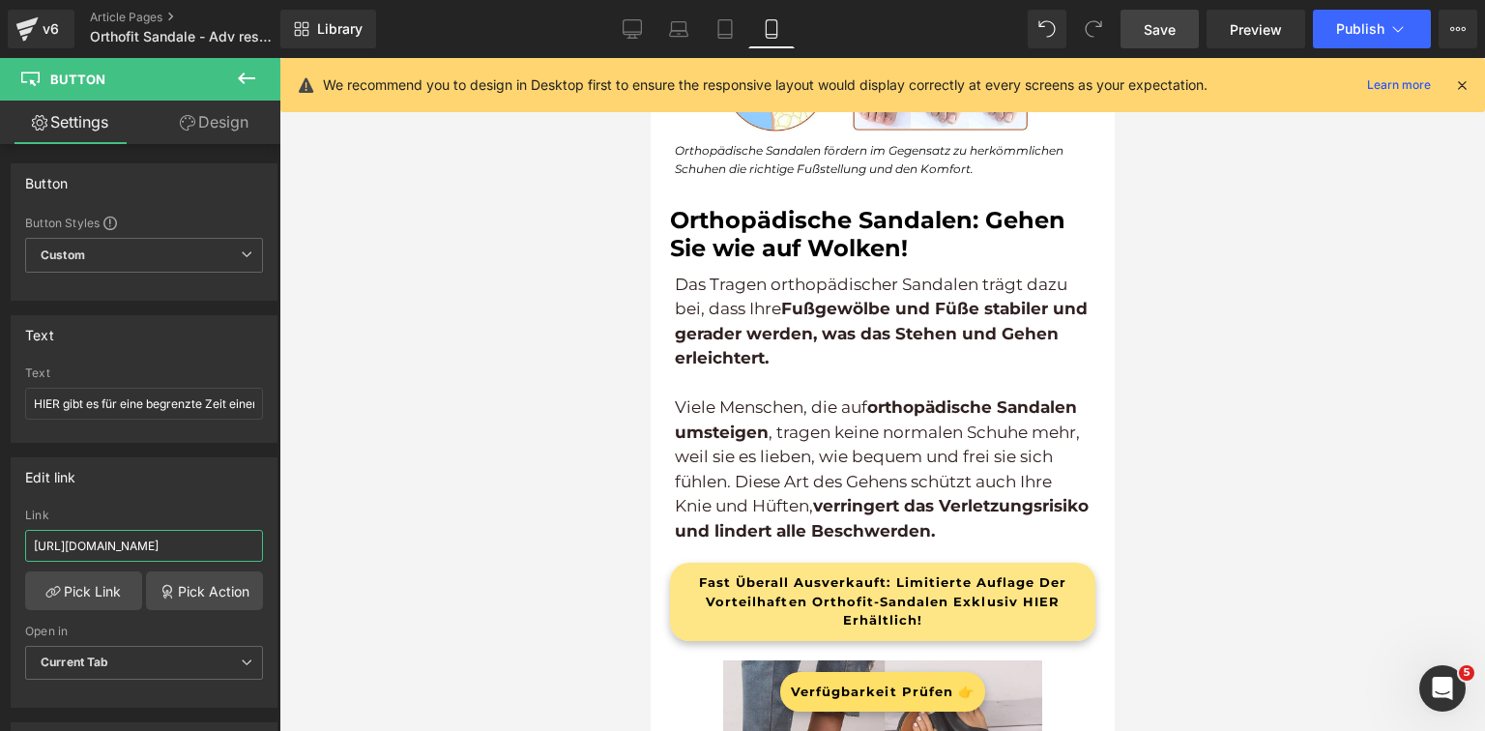
scroll to position [4793, 0]
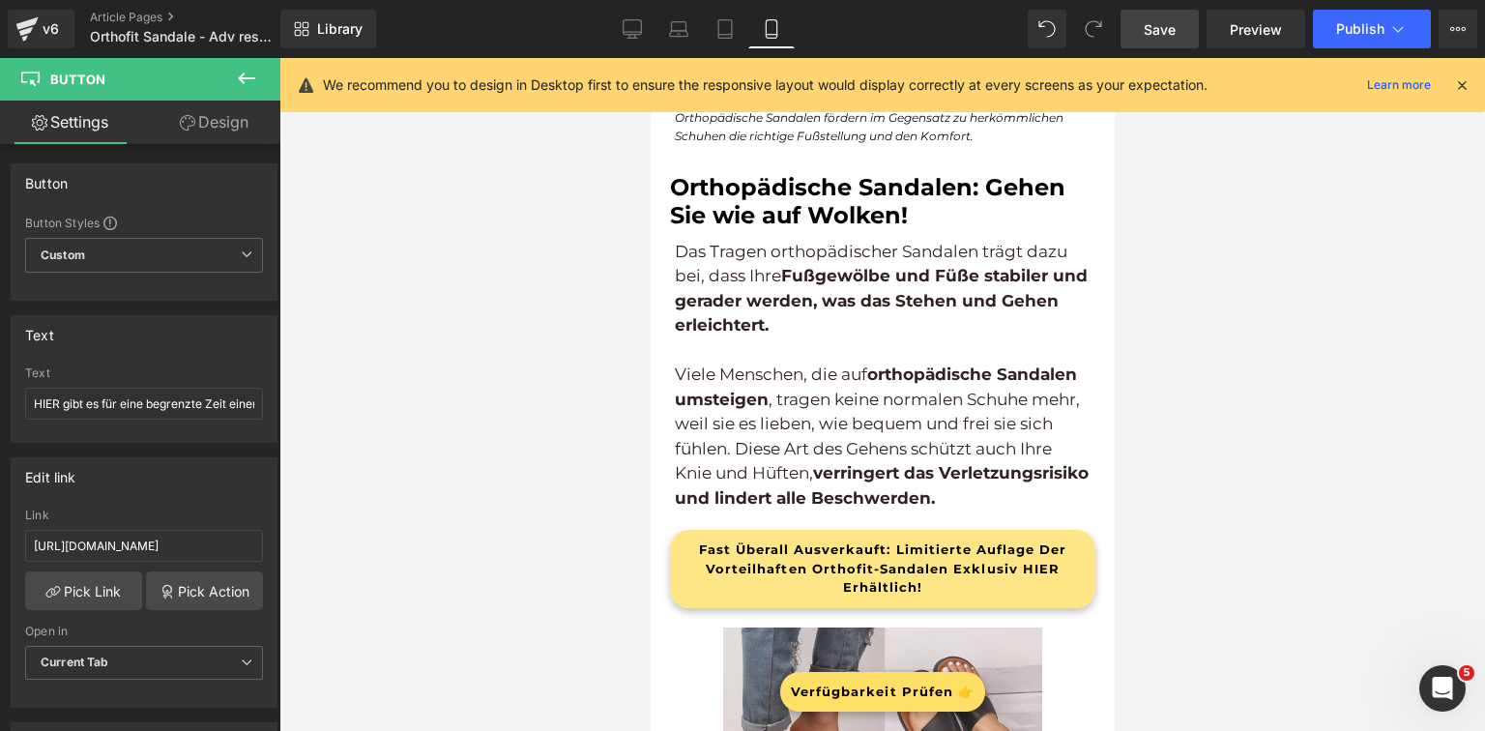
click at [765, 540] on span "Fast überall ausverkauft: Limitierte Auflage der vorteilhaften Orthofit-Sandale…" at bounding box center [882, 568] width 404 height 57
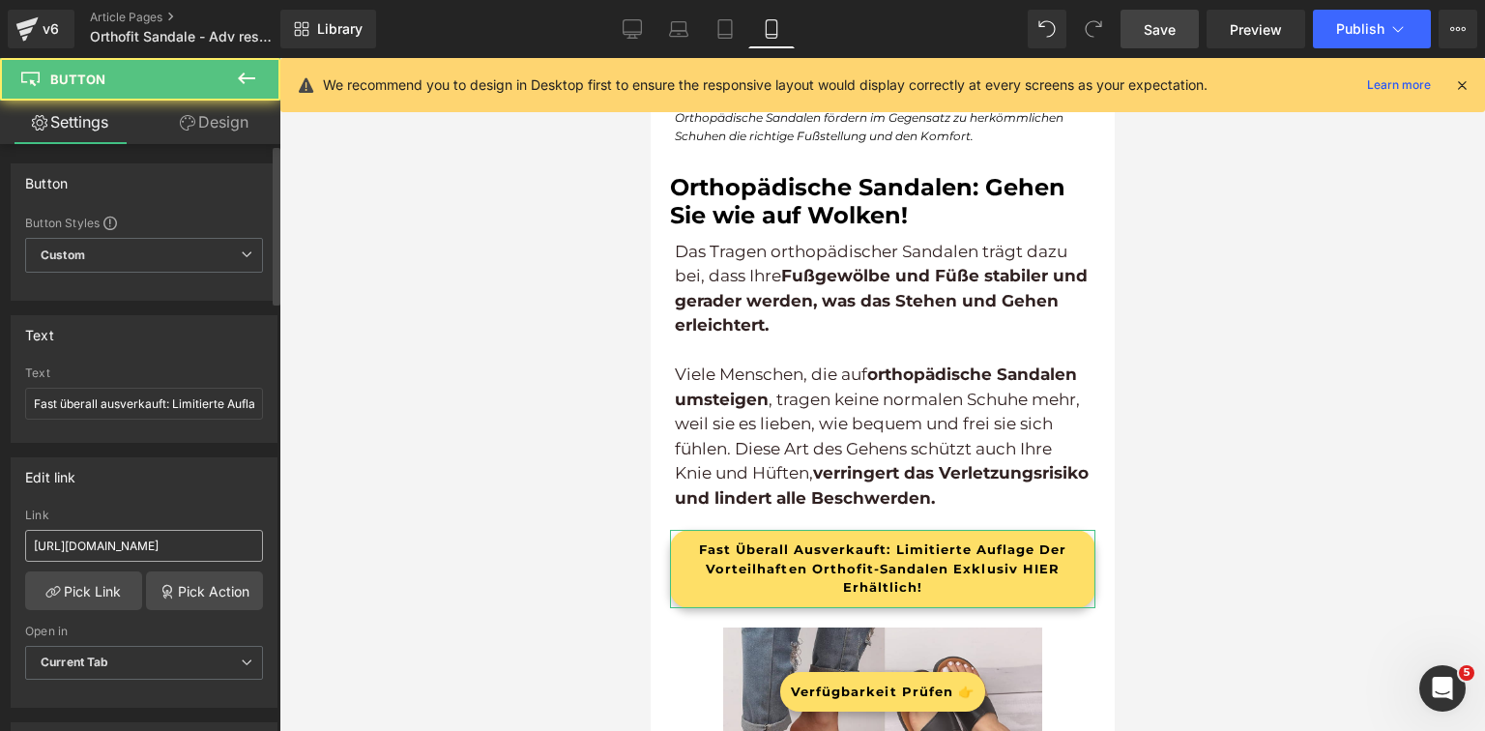
click at [155, 540] on input "[URL][DOMAIN_NAME]" at bounding box center [144, 546] width 238 height 32
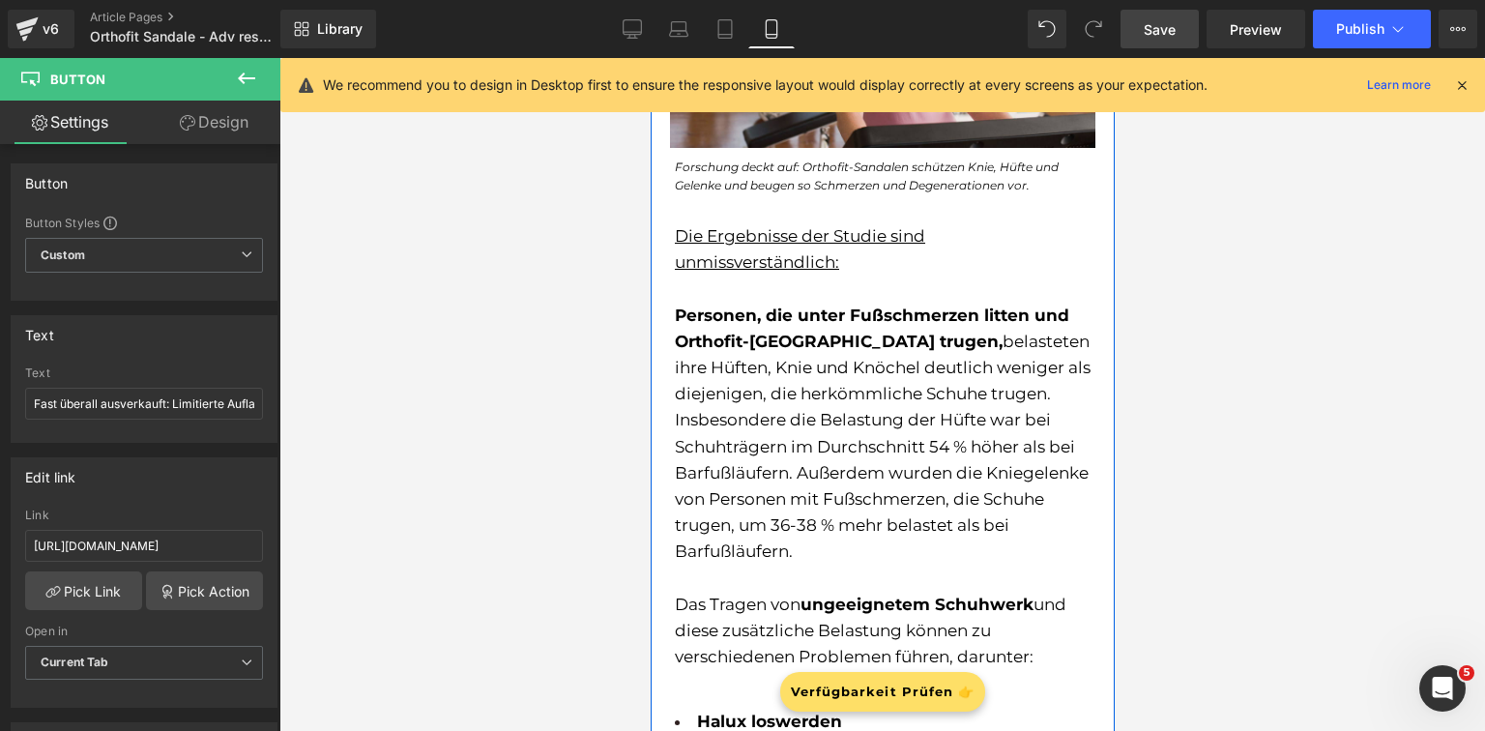
scroll to position [2318, 0]
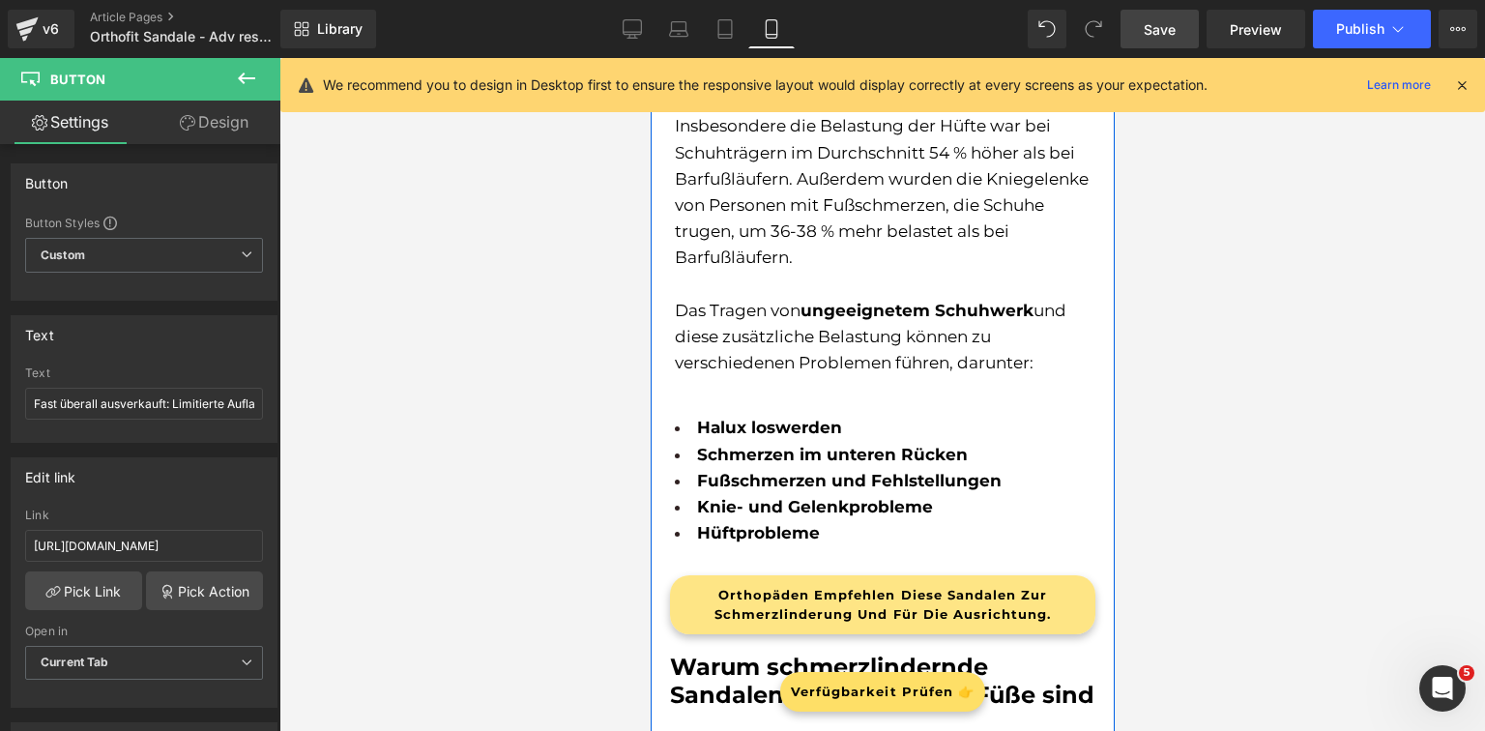
click at [750, 575] on div "Orthopäden empfehlen diese Sandalen zur Schmerzlinderung und für die Ausrichtun…" at bounding box center [881, 604] width 425 height 59
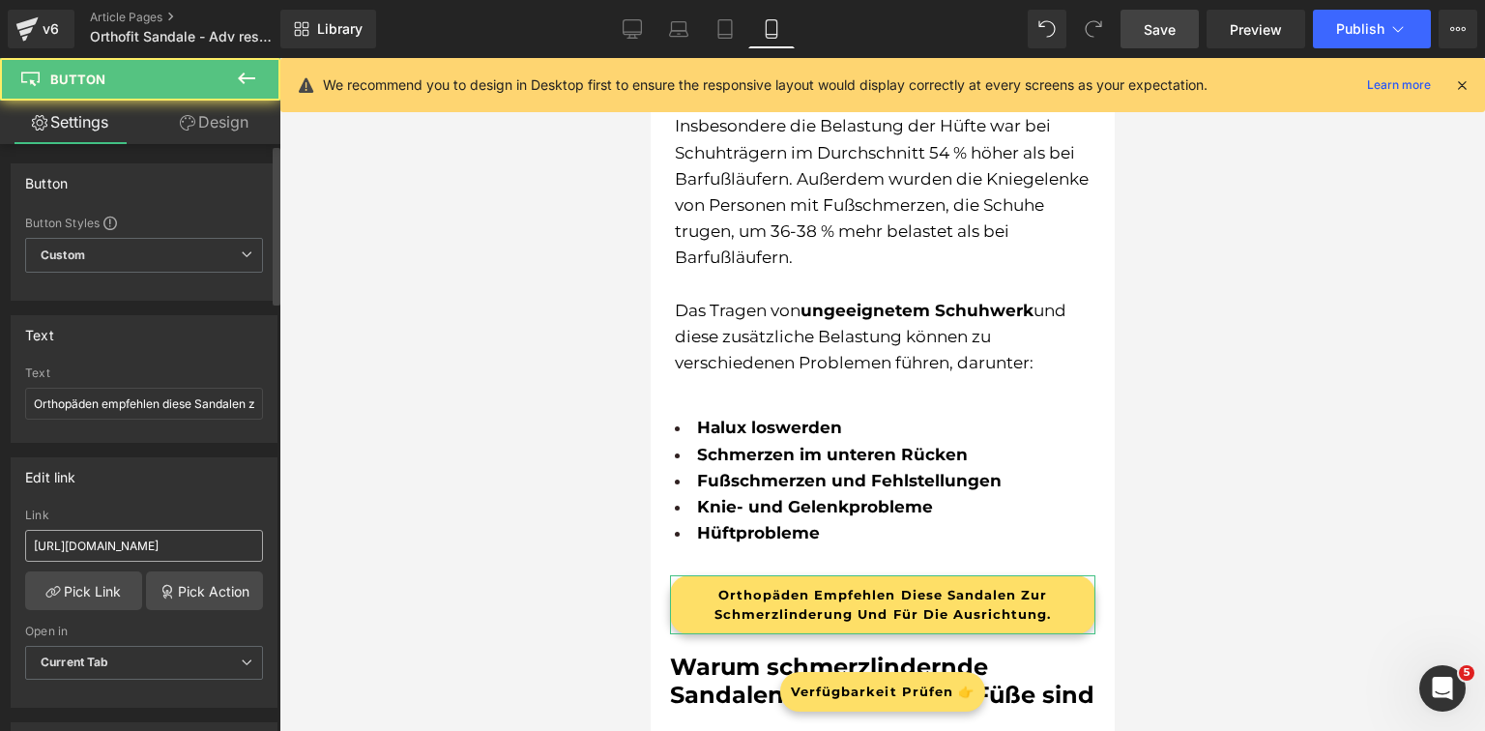
click at [204, 537] on input "[URL][DOMAIN_NAME]" at bounding box center [144, 546] width 238 height 32
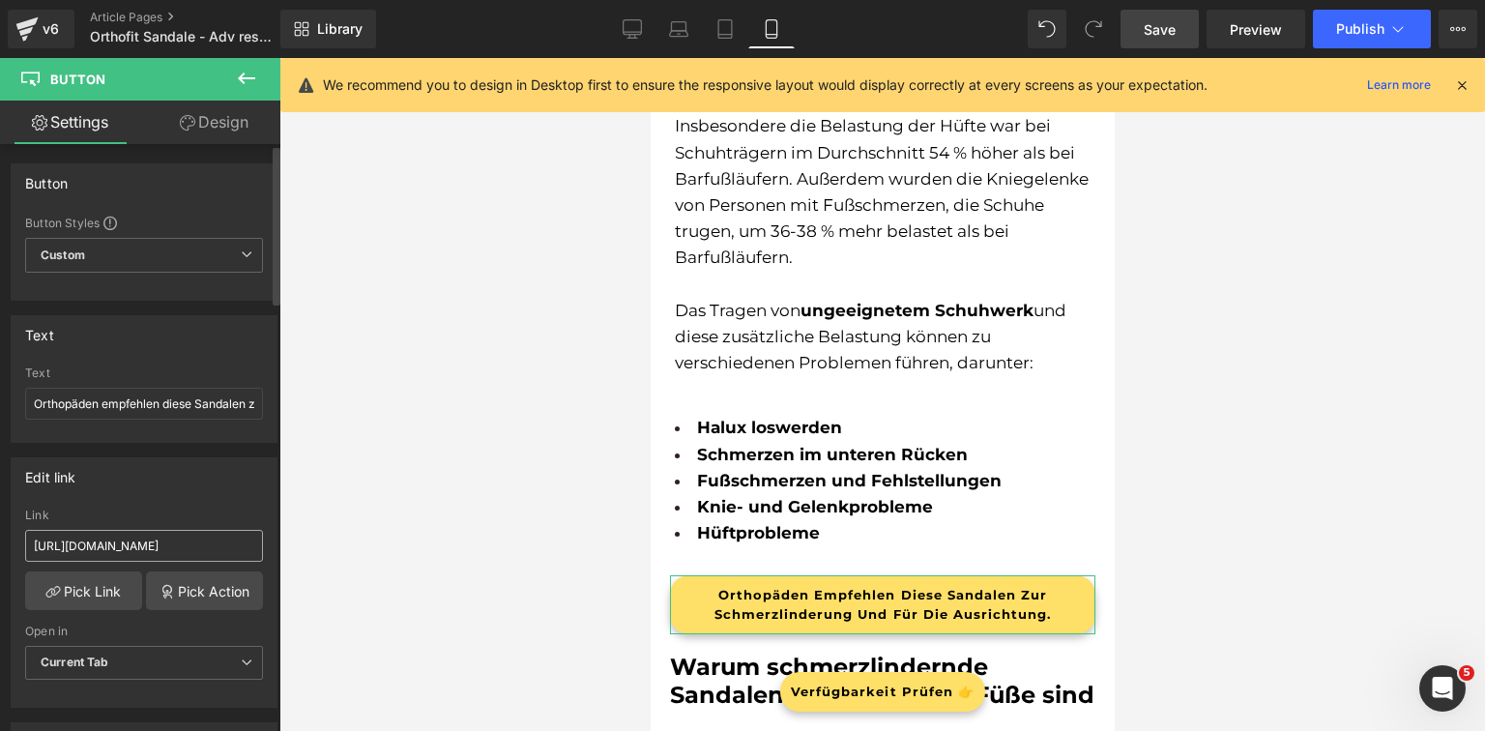
click at [204, 537] on input "[URL][DOMAIN_NAME]" at bounding box center [144, 546] width 238 height 32
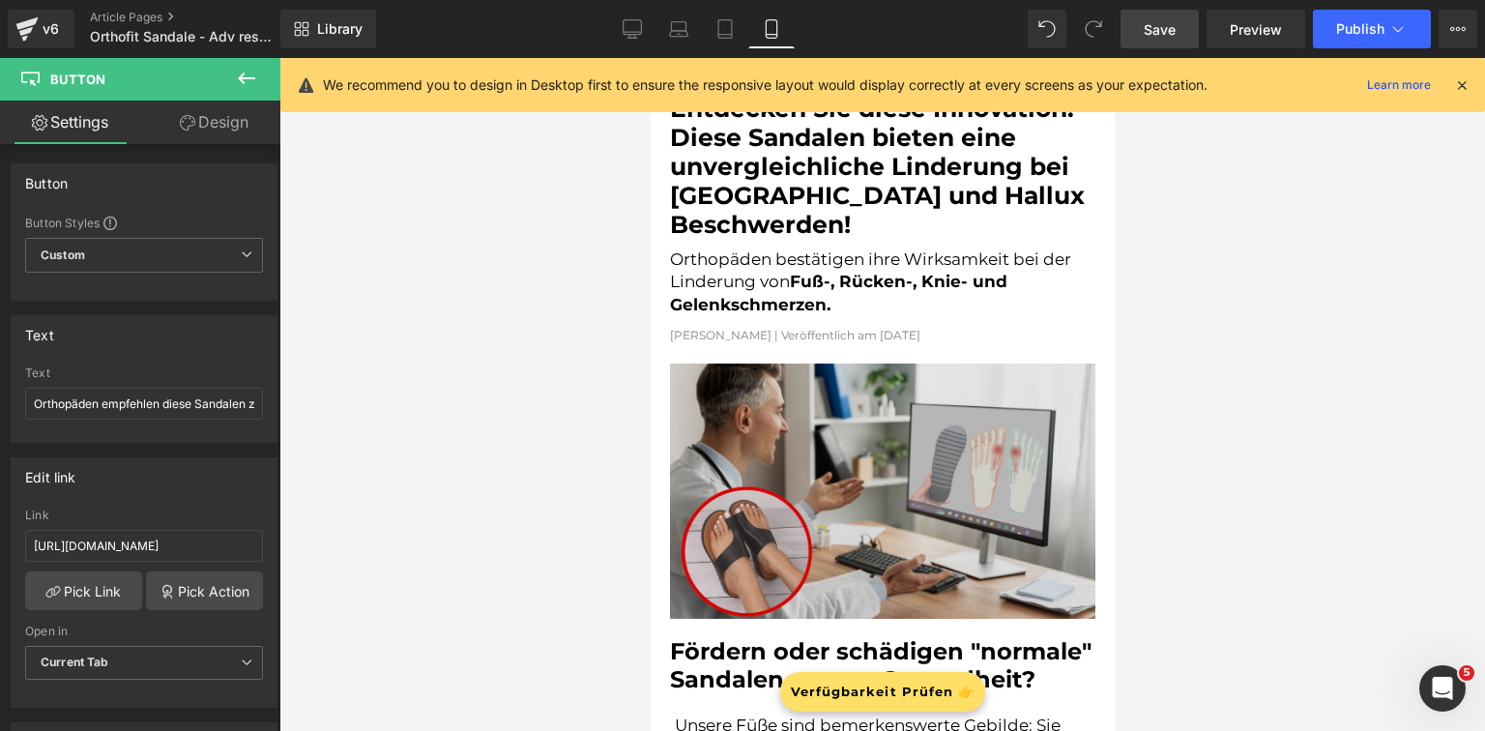
scroll to position [0, 0]
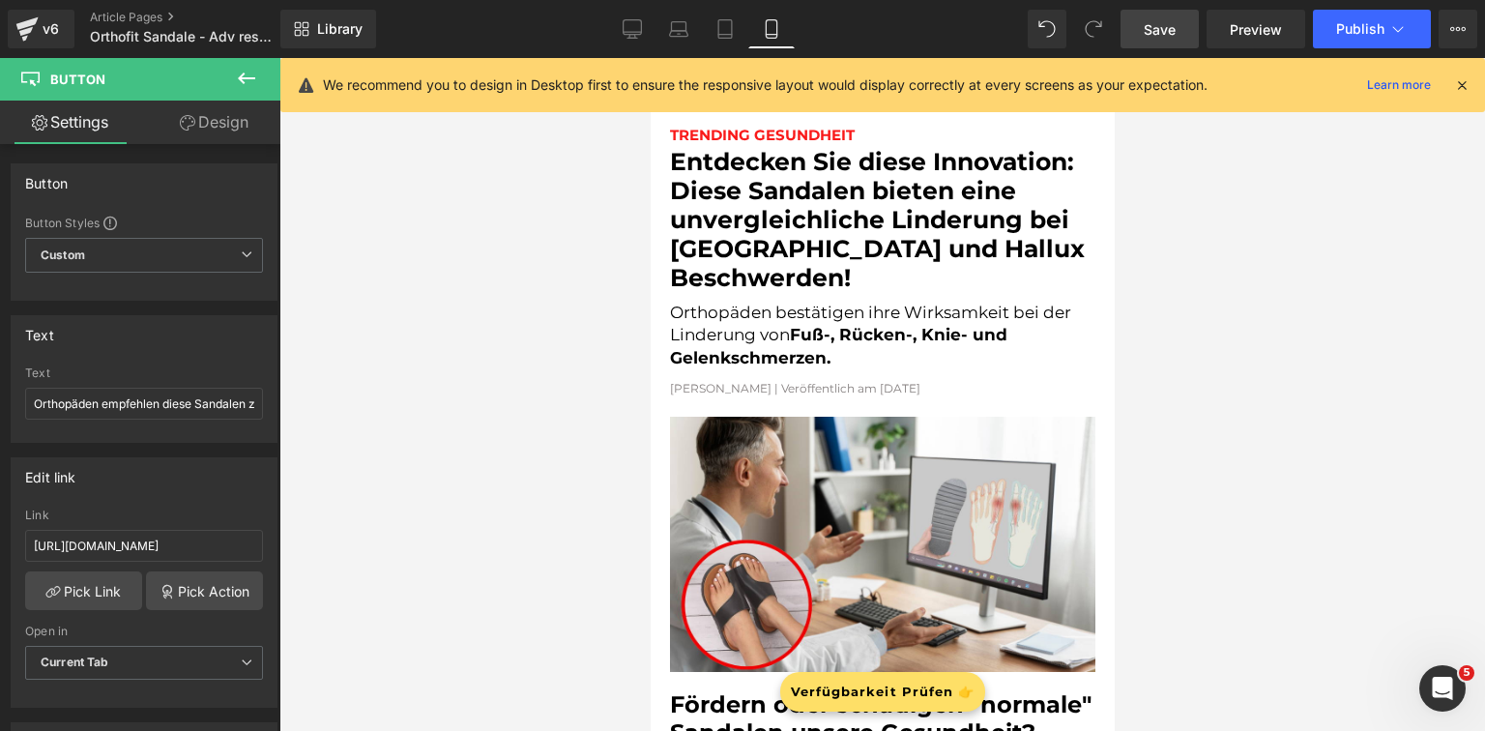
click at [1132, 38] on link "Save" at bounding box center [1159, 29] width 78 height 39
click at [1252, 39] on span "Preview" at bounding box center [1256, 29] width 52 height 20
click at [1353, 23] on span "Publish" at bounding box center [1360, 28] width 48 height 15
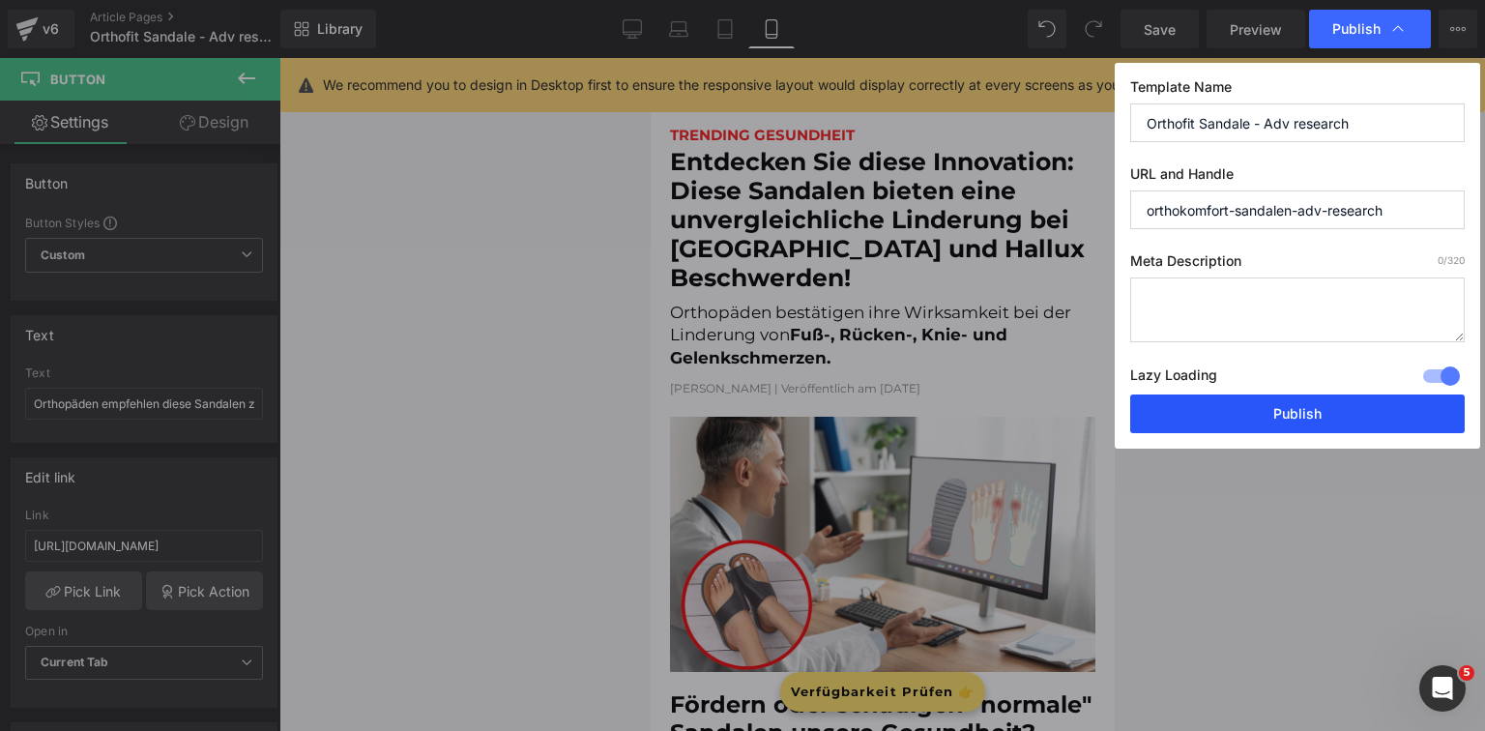
click at [1319, 411] on button "Publish" at bounding box center [1297, 413] width 334 height 39
